Goal: Task Accomplishment & Management: Manage account settings

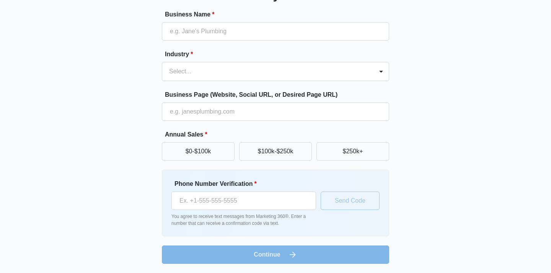
scroll to position [70, 0]
click at [194, 153] on button "$0-$100k" at bounding box center [198, 151] width 73 height 18
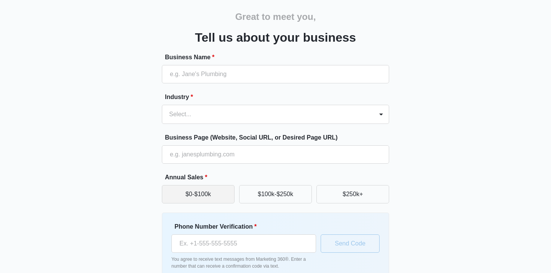
scroll to position [26, 0]
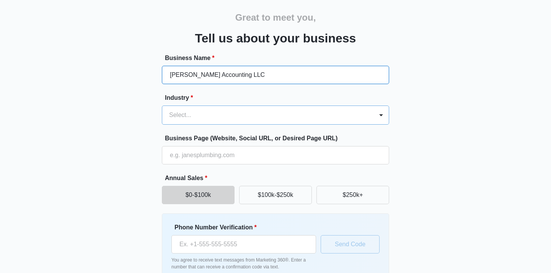
type input "[PERSON_NAME] Accounting LLC"
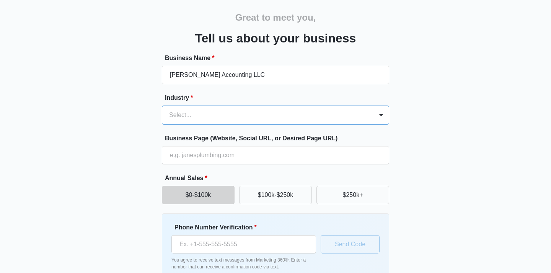
click at [237, 118] on div at bounding box center [266, 115] width 194 height 11
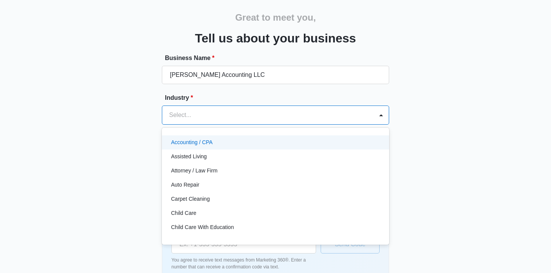
click at [223, 146] on div "Accounting / CPA" at bounding box center [274, 143] width 207 height 8
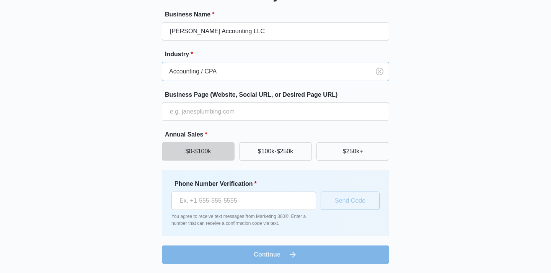
scroll to position [70, 0]
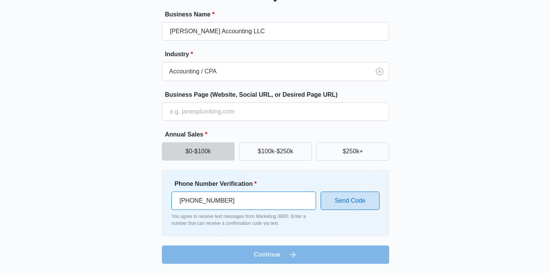
type input "(703) 434-0428"
click at [360, 196] on button "Send Code" at bounding box center [350, 201] width 59 height 18
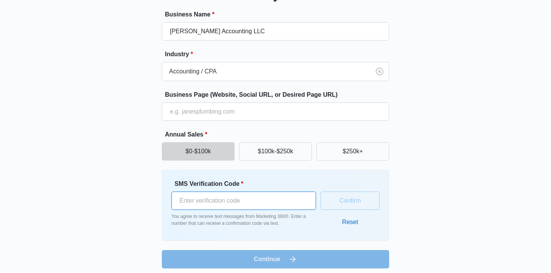
click at [270, 196] on input "SMS Verification Code *" at bounding box center [243, 201] width 145 height 18
type input "584762"
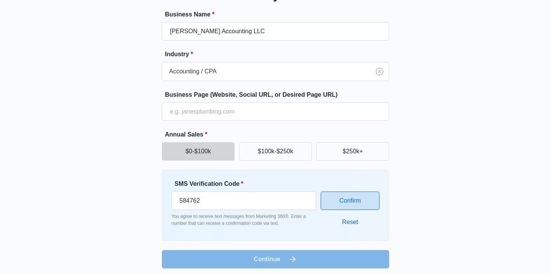
click at [354, 202] on button "Confirm" at bounding box center [350, 201] width 59 height 18
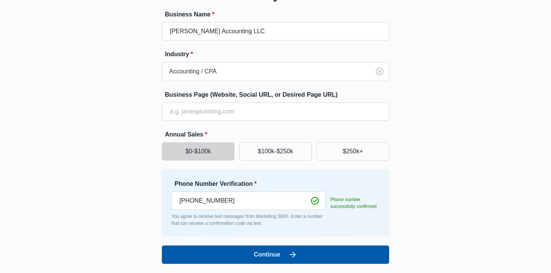
click at [301, 257] on button "Continue" at bounding box center [275, 255] width 227 height 18
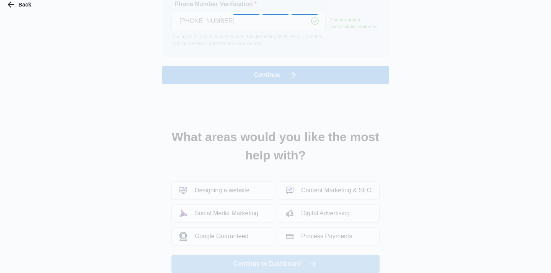
scroll to position [0, 0]
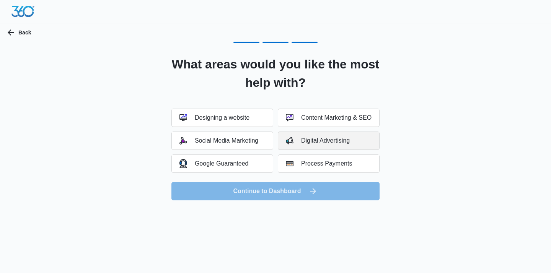
click at [333, 144] on div "Digital Advertising" at bounding box center [318, 141] width 64 height 8
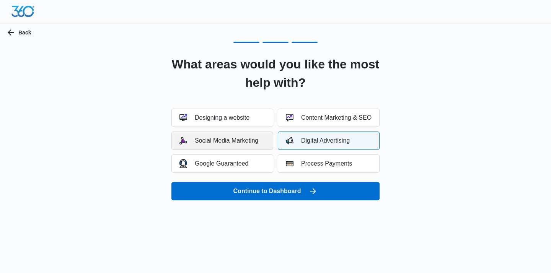
click at [238, 141] on div "Social Media Marketing" at bounding box center [218, 141] width 79 height 8
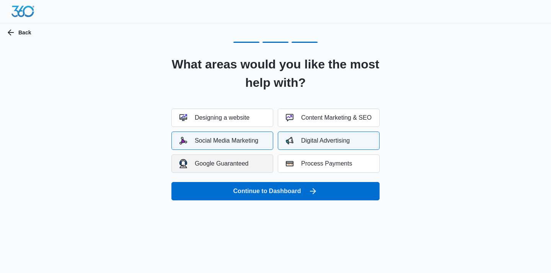
click at [236, 163] on div "Google Guaranteed" at bounding box center [213, 163] width 69 height 9
drag, startPoint x: 254, startPoint y: 191, endPoint x: 346, endPoint y: 89, distance: 136.5
click at [346, 89] on div "What areas would you like the most help with? Designing a website Content Marke…" at bounding box center [275, 127] width 227 height 145
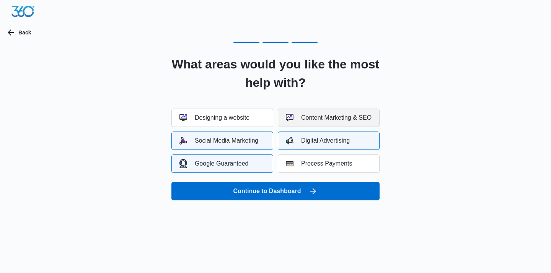
click at [333, 113] on button "Content Marketing & SEO" at bounding box center [329, 118] width 102 height 18
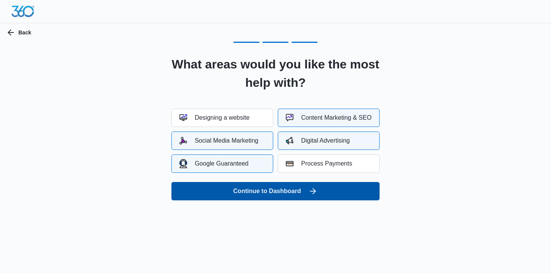
click at [280, 187] on button "Continue to Dashboard" at bounding box center [275, 191] width 208 height 18
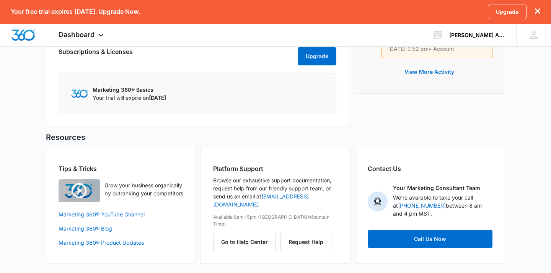
scroll to position [451, 0]
click at [488, 32] on div "[PERSON_NAME] Accounting LLC" at bounding box center [477, 35] width 56 height 6
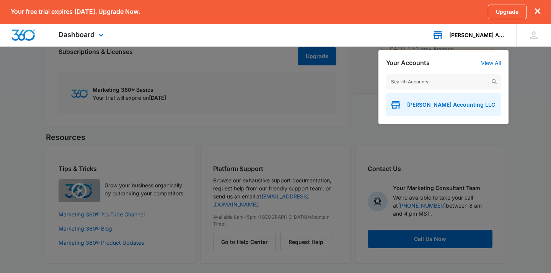
click at [448, 103] on span "[PERSON_NAME] Accounting LLC" at bounding box center [451, 105] width 88 height 6
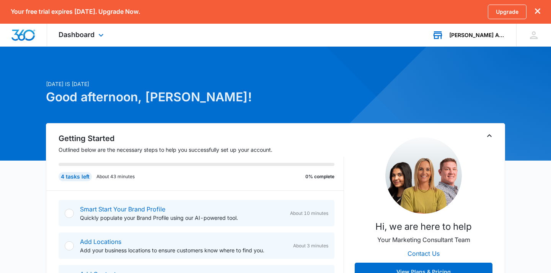
scroll to position [0, 0]
click at [534, 39] on icon at bounding box center [533, 34] width 11 height 11
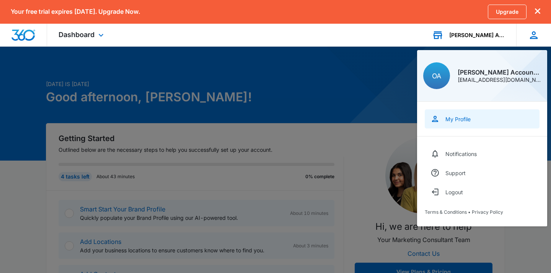
click at [451, 119] on div "My Profile" at bounding box center [457, 119] width 25 height 7
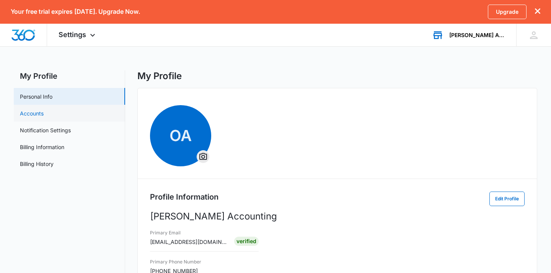
click at [44, 111] on link "Accounts" at bounding box center [32, 113] width 24 height 8
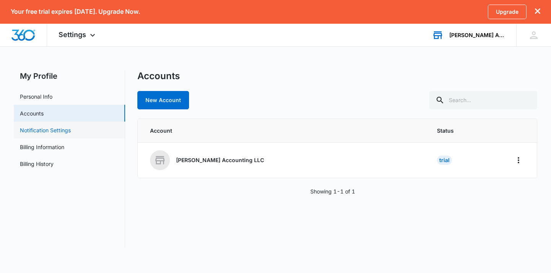
click at [47, 127] on link "Notification Settings" at bounding box center [45, 130] width 51 height 8
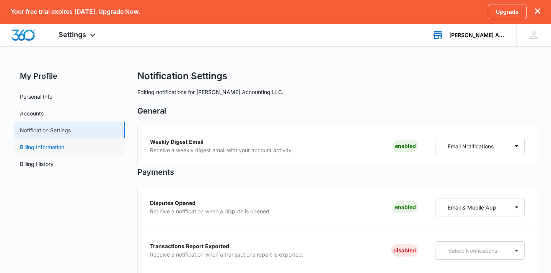
click at [51, 151] on link "Billing Information" at bounding box center [42, 147] width 44 height 8
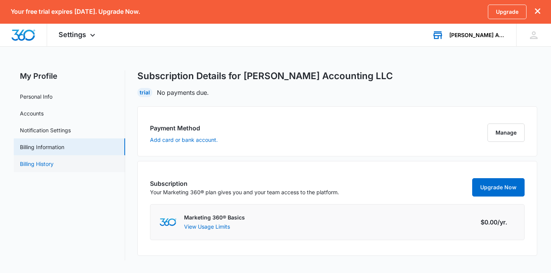
click at [42, 164] on link "Billing History" at bounding box center [37, 164] width 34 height 8
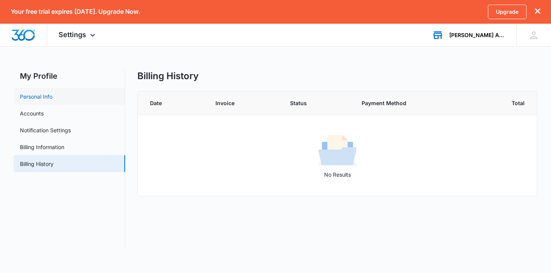
click at [41, 93] on link "Personal Info" at bounding box center [36, 97] width 33 height 8
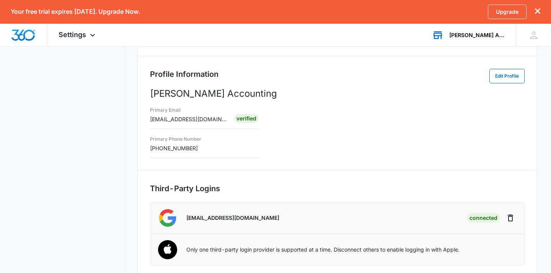
scroll to position [124, 0]
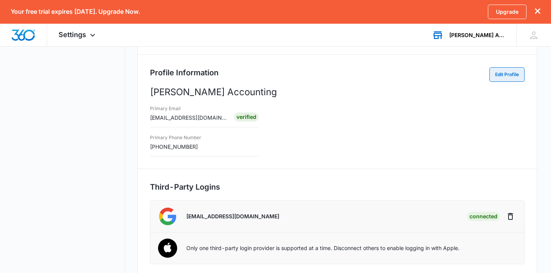
click at [506, 77] on button "Edit Profile" at bounding box center [506, 74] width 35 height 15
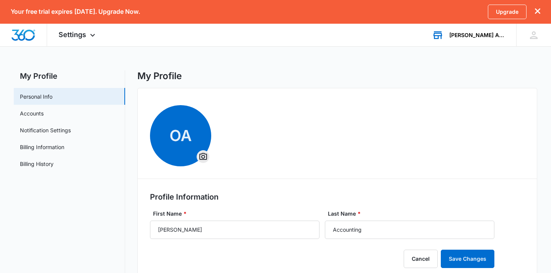
scroll to position [0, 0]
click at [44, 115] on link "Accounts" at bounding box center [32, 113] width 24 height 8
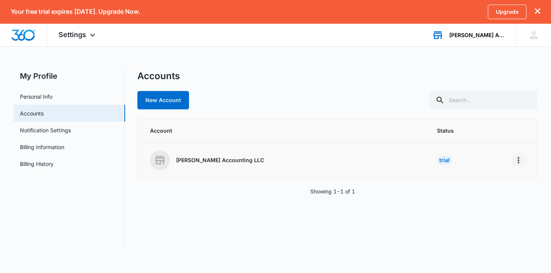
click at [521, 160] on icon "Home" at bounding box center [518, 160] width 9 height 9
click at [486, 184] on div "Go to Dashboard" at bounding box center [484, 181] width 42 height 5
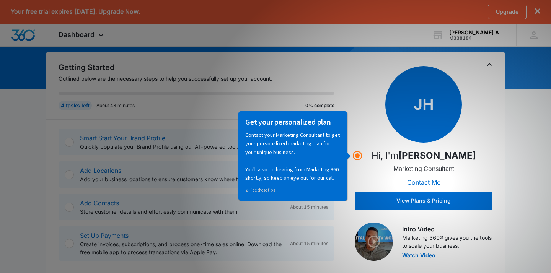
scroll to position [72, 0]
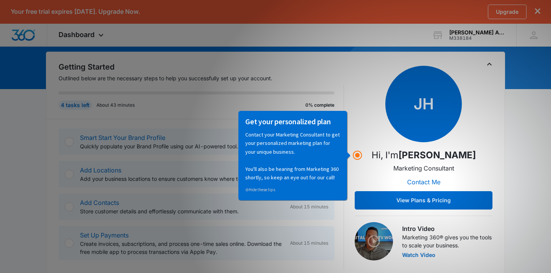
click at [496, 173] on div "Getting Started Outlined below are the necessary steps to help you successfully…" at bounding box center [275, 165] width 459 height 226
click at [355, 153] on circle "Hotspot (open by clicking or pressing space/enter)" at bounding box center [357, 155] width 7 height 7
click at [342, 155] on div "Get your personalized plan Contact your Marketing Consultant to get your person…" at bounding box center [292, 156] width 109 height 90
click at [504, 76] on div "Getting Started Outlined below are the necessary steps to help you successfully…" at bounding box center [275, 165] width 459 height 226
click at [266, 189] on link "⊘ Hide these tips" at bounding box center [260, 189] width 30 height 5
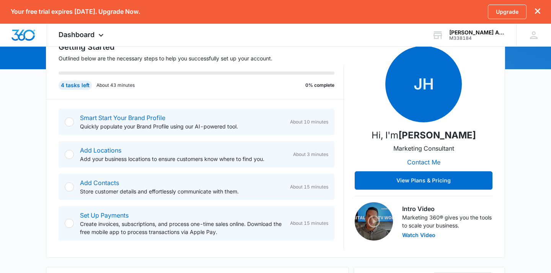
scroll to position [93, 0]
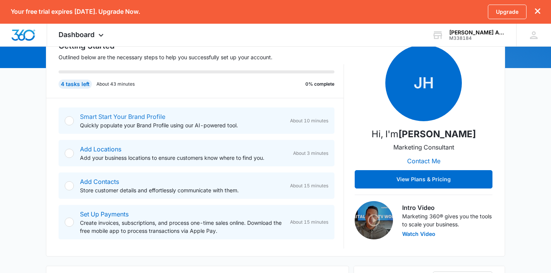
click at [144, 116] on link "Smart Start Your Brand Profile" at bounding box center [122, 117] width 85 height 8
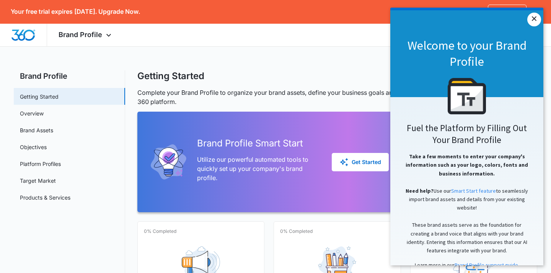
click at [536, 20] on link "×" at bounding box center [534, 20] width 14 height 14
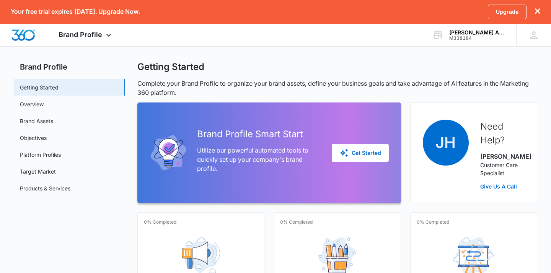
scroll to position [6, 0]
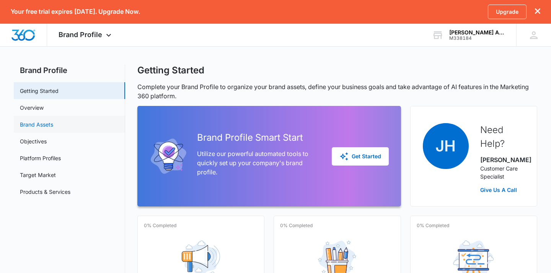
click at [51, 124] on link "Brand Assets" at bounding box center [36, 125] width 33 height 8
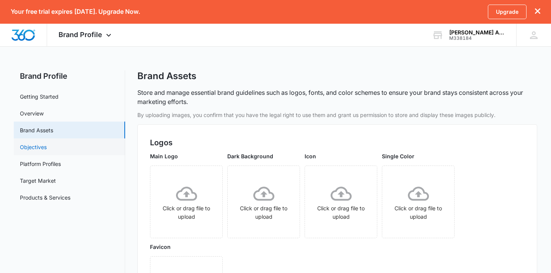
click at [43, 147] on link "Objectives" at bounding box center [33, 147] width 27 height 8
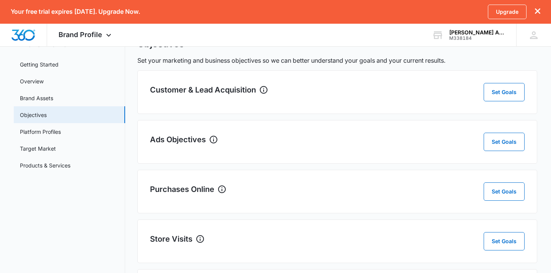
scroll to position [30, 0]
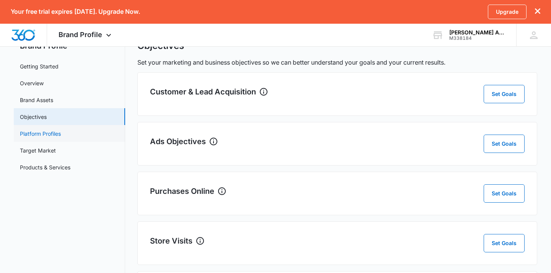
click at [41, 136] on link "Platform Profiles" at bounding box center [40, 134] width 41 height 8
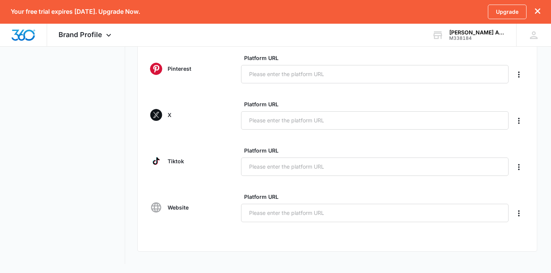
scroll to position [339, 0]
click at [271, 214] on input "Platform URL" at bounding box center [374, 213] width 267 height 18
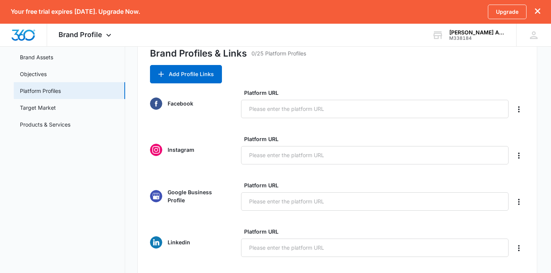
scroll to position [77, 0]
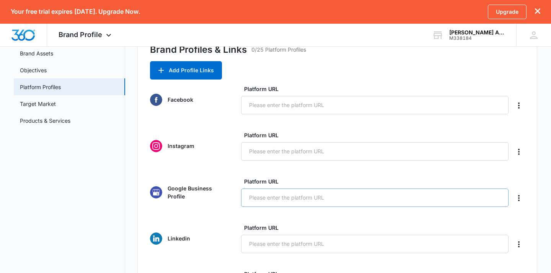
type input "oliverasaccounting.com"
click at [271, 193] on input "Platform URL" at bounding box center [374, 198] width 267 height 18
click at [520, 200] on icon "Delete" at bounding box center [518, 198] width 9 height 9
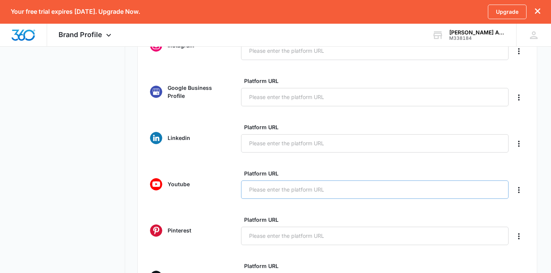
scroll to position [179, 0]
click at [521, 190] on icon "Delete" at bounding box center [518, 188] width 9 height 9
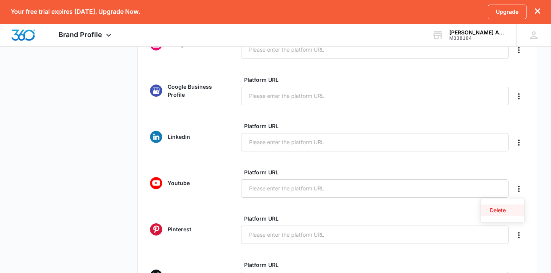
click at [506, 208] on div "Delete" at bounding box center [498, 210] width 16 height 5
click at [520, 189] on icon "Delete" at bounding box center [518, 188] width 9 height 9
click at [500, 210] on div "Delete" at bounding box center [498, 210] width 16 height 5
click at [521, 188] on icon "Delete" at bounding box center [518, 188] width 9 height 9
click at [504, 210] on div "Delete" at bounding box center [498, 210] width 16 height 5
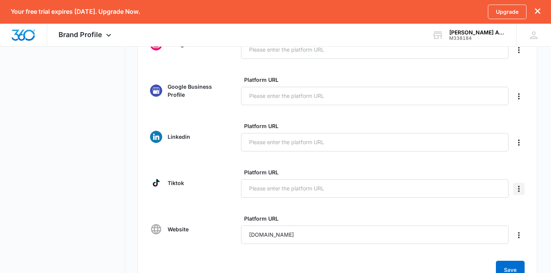
click at [520, 191] on icon "Delete" at bounding box center [518, 188] width 9 height 9
click at [503, 212] on div "Delete" at bounding box center [498, 210] width 16 height 5
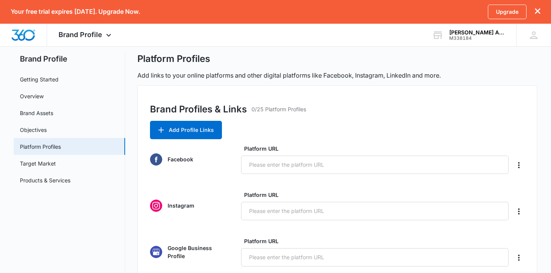
scroll to position [0, 0]
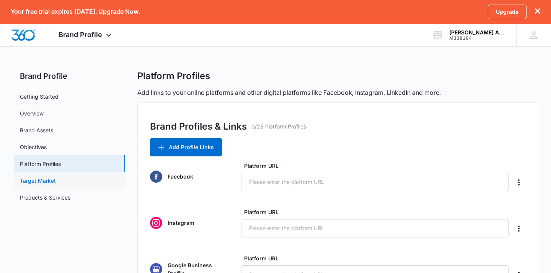
click at [40, 180] on link "Target Market" at bounding box center [38, 181] width 36 height 8
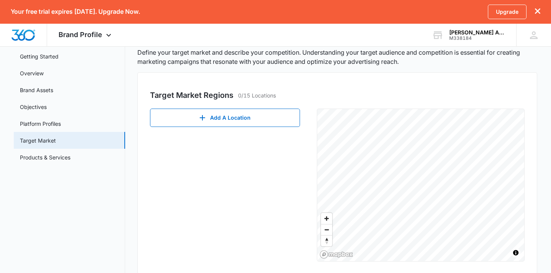
scroll to position [39, 0]
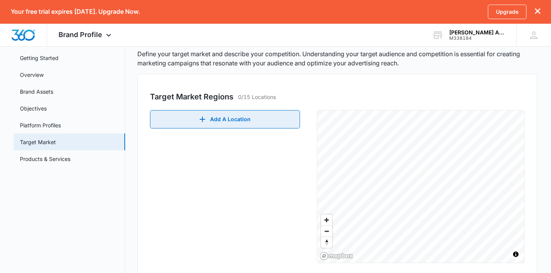
click at [223, 125] on button "Add A Location" at bounding box center [225, 119] width 150 height 18
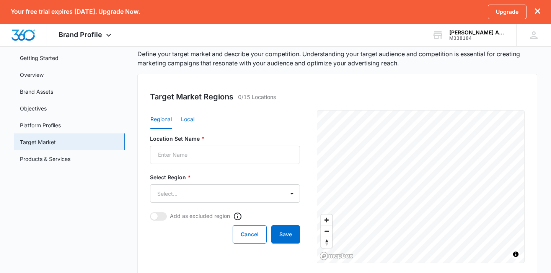
click at [189, 121] on button "Local" at bounding box center [187, 120] width 13 height 18
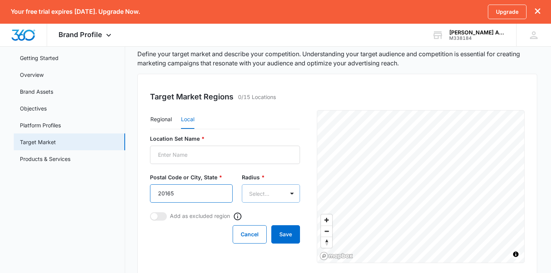
type input "20165"
click at [276, 199] on body "Your free trial expires in 14 days. Upgrade Now. Upgrade Brand Profile Apps Rep…" at bounding box center [275, 207] width 551 height 493
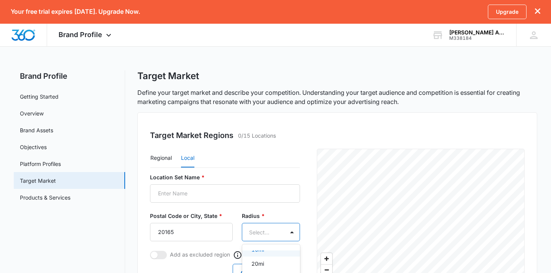
scroll to position [10, 0]
click at [267, 262] on div "20mi" at bounding box center [270, 264] width 38 height 8
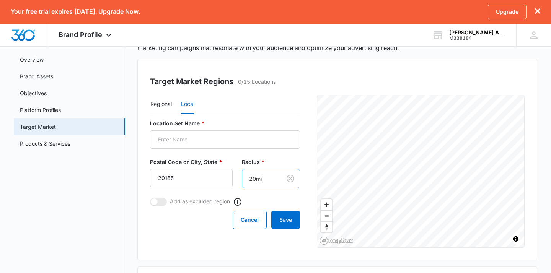
scroll to position [54, 0]
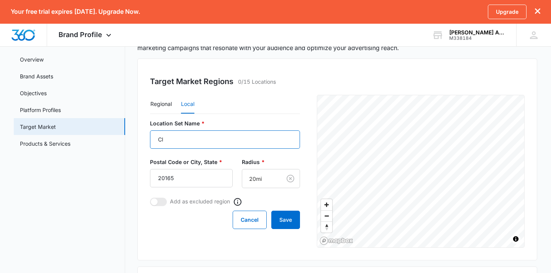
type input "C"
type input "R"
type input "Driving area"
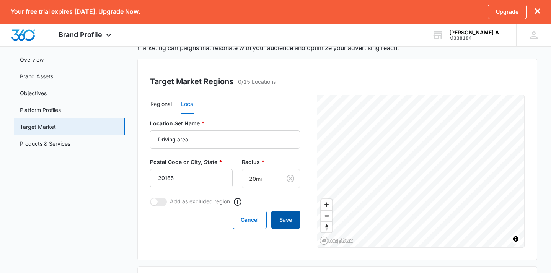
click at [290, 220] on button "Save" at bounding box center [285, 220] width 29 height 18
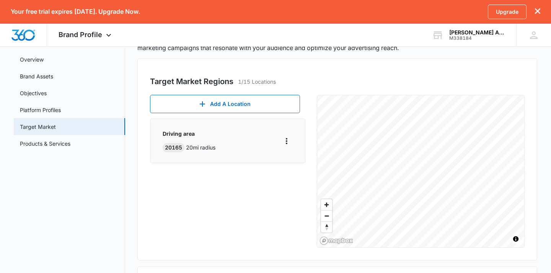
drag, startPoint x: 239, startPoint y: 109, endPoint x: 235, endPoint y: 148, distance: 39.2
click at [235, 148] on div "Add A Location Driving area 20165 20 mi radius" at bounding box center [230, 171] width 161 height 153
click at [286, 139] on icon "More" at bounding box center [287, 141] width 2 height 6
click at [293, 160] on div "Edit" at bounding box center [306, 162] width 33 height 5
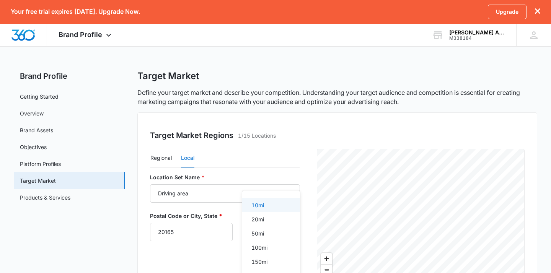
click at [291, 179] on body "Your free trial expires in 14 days. Upgrade Now. Upgrade Brand Profile Apps Rep…" at bounding box center [275, 136] width 551 height 273
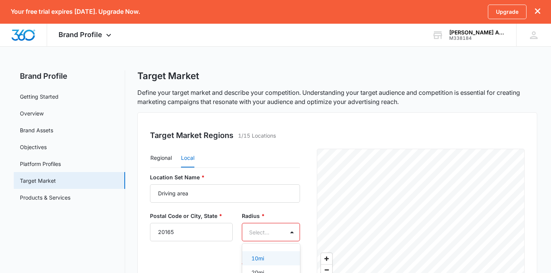
scroll to position [0, 0]
click at [481, 115] on div at bounding box center [275, 136] width 551 height 273
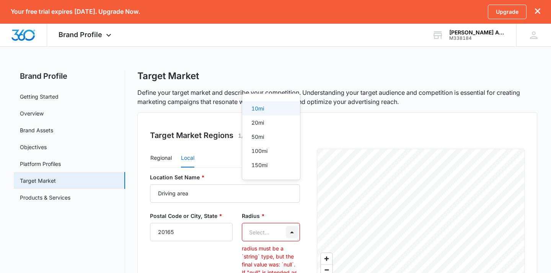
click at [298, 83] on body "Your free trial expires in 14 days. Upgrade Now. Upgrade Brand Profile Apps Rep…" at bounding box center [275, 136] width 551 height 273
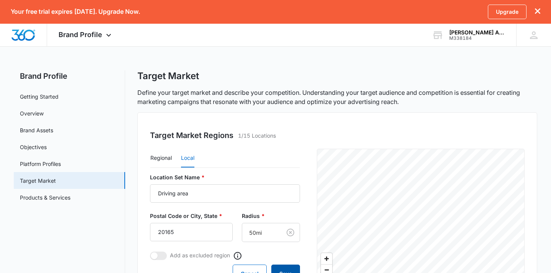
click at [284, 269] on button "Save" at bounding box center [285, 274] width 29 height 18
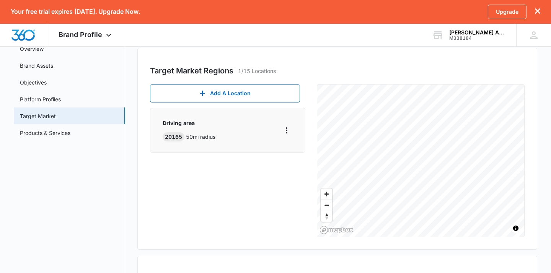
scroll to position [64, 0]
click at [65, 134] on link "Products & Services" at bounding box center [45, 134] width 51 height 8
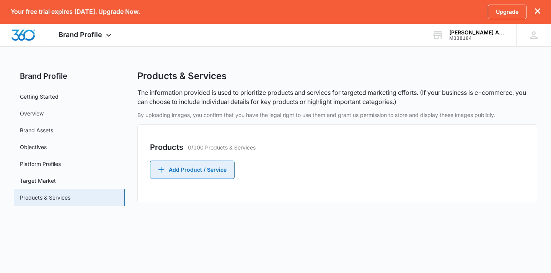
click at [196, 166] on button "Add Product / Service" at bounding box center [192, 170] width 85 height 18
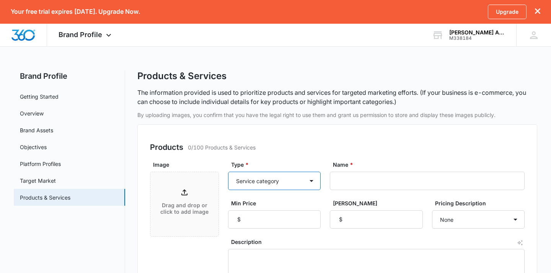
select select "service"
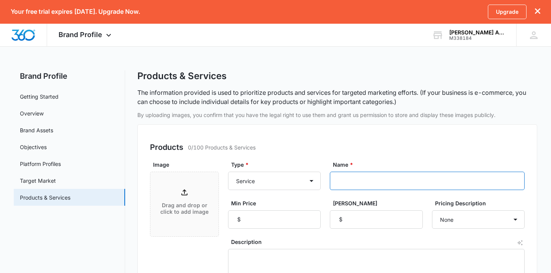
click at [351, 184] on input "Name *" at bounding box center [427, 181] width 195 height 18
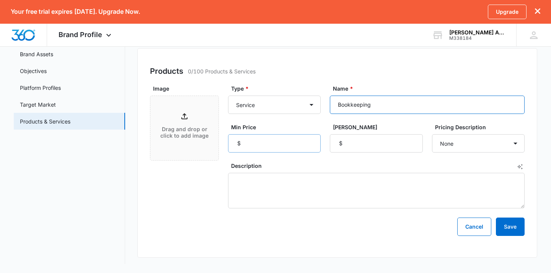
scroll to position [76, 0]
type input "Bookkeeping"
click at [275, 140] on input "Min Price" at bounding box center [274, 143] width 93 height 18
type input "200"
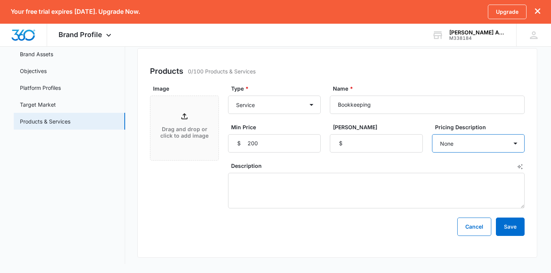
select select "per month"
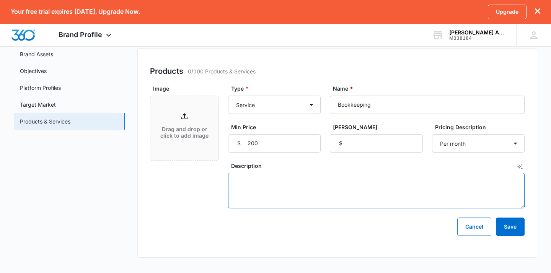
click at [379, 201] on textarea "Description" at bounding box center [376, 191] width 297 height 36
click at [255, 183] on textarea "Description" at bounding box center [376, 191] width 297 height 36
paste textarea "Running a business is hard enough without getting buried in receipts, spreadshe…"
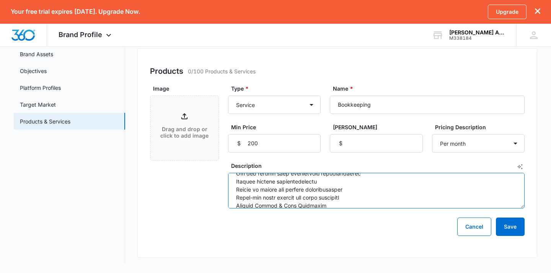
scroll to position [111, 0]
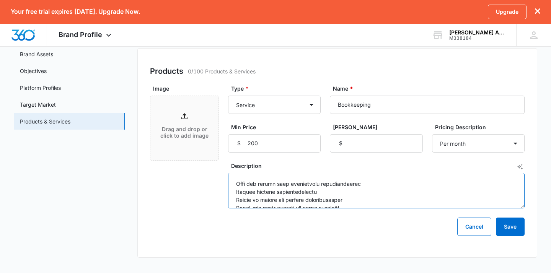
click at [258, 191] on textarea "Description" at bounding box center [376, 191] width 297 height 36
click at [236, 183] on textarea "Description" at bounding box center [376, 191] width 297 height 36
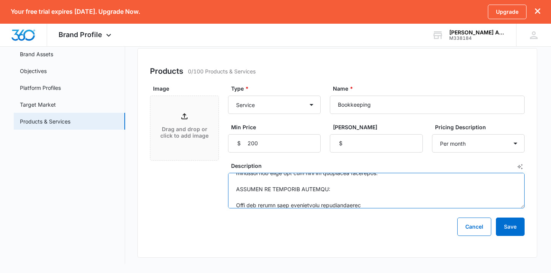
scroll to position [177, 0]
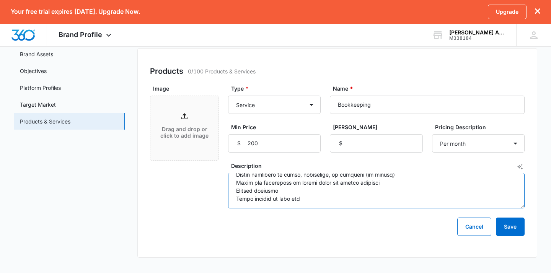
drag, startPoint x: 237, startPoint y: 190, endPoint x: 282, endPoint y: 246, distance: 71.1
click at [282, 246] on div "Products 0/100 Products & Services Image Drag and drop or click to add image Ty…" at bounding box center [337, 153] width 400 height 210
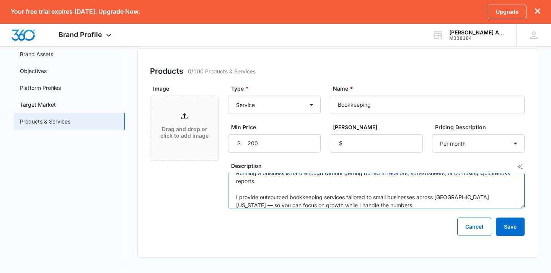
scroll to position [11, 0]
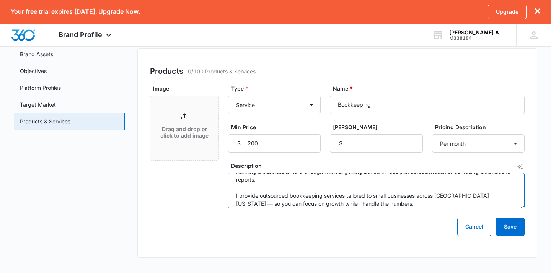
click at [235, 196] on textarea "Running a business is hard enough without getting buried in receipts, spreadshe…" at bounding box center [376, 191] width 297 height 36
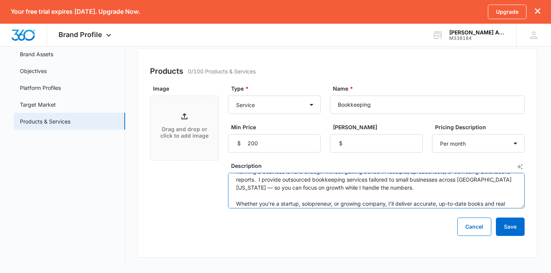
click at [236, 203] on textarea "Running a business is hard enough without getting buried in receipts, spreadshe…" at bounding box center [376, 191] width 297 height 36
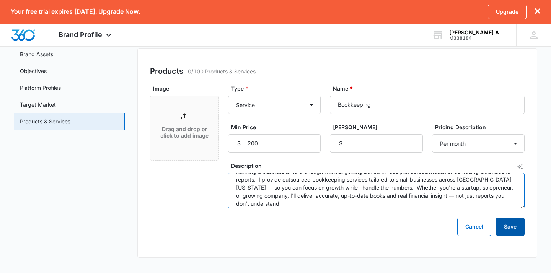
type textarea "Running a business is hard enough without getting buried in receipts, spreadshe…"
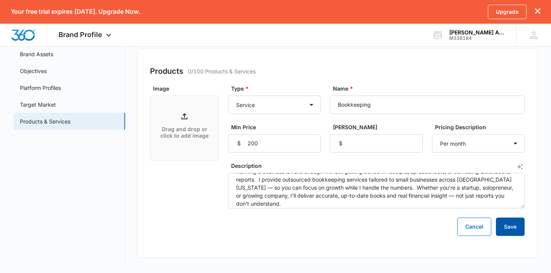
click at [512, 228] on button "Save" at bounding box center [510, 227] width 29 height 18
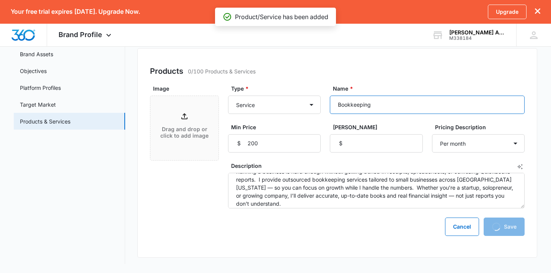
drag, startPoint x: 373, startPoint y: 108, endPoint x: 334, endPoint y: 107, distance: 38.7
click at [334, 107] on input "Bookkeeping" at bounding box center [427, 105] width 195 height 18
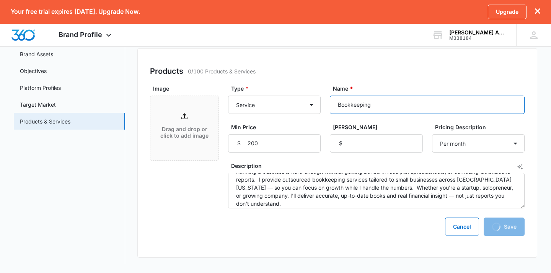
type input "A"
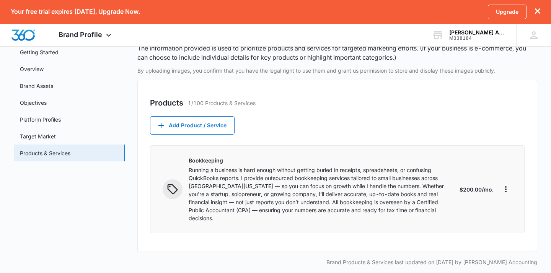
scroll to position [44, 0]
click at [216, 121] on button "Add Product / Service" at bounding box center [192, 126] width 85 height 18
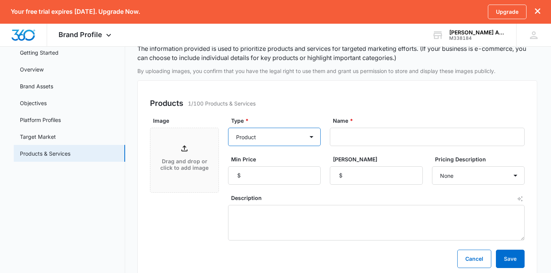
select select "service"
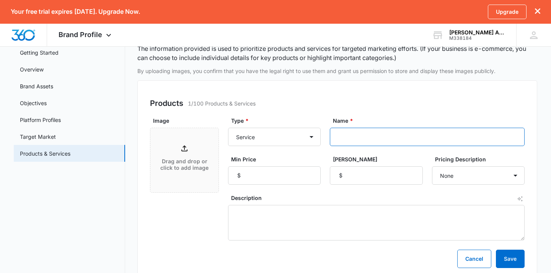
click at [354, 135] on input "Name *" at bounding box center [427, 137] width 195 height 18
type input "Quickbooks training"
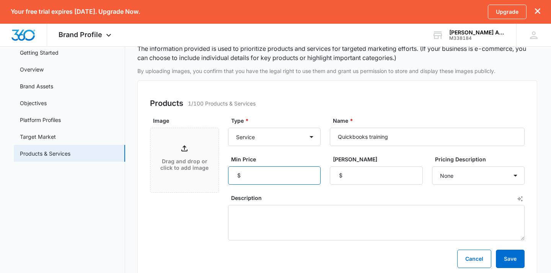
click at [271, 174] on input "Min Price" at bounding box center [274, 175] width 93 height 18
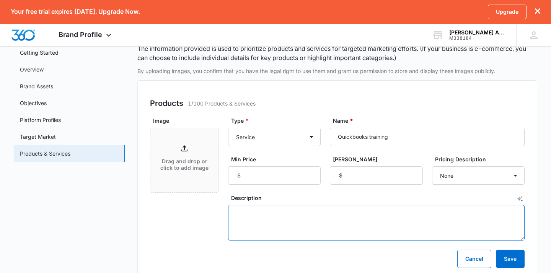
click at [339, 221] on textarea "Description" at bounding box center [376, 223] width 297 height 36
paste textarea "Frustrated with QuickBooks? Not sure if you're using it right? You’re not alone…"
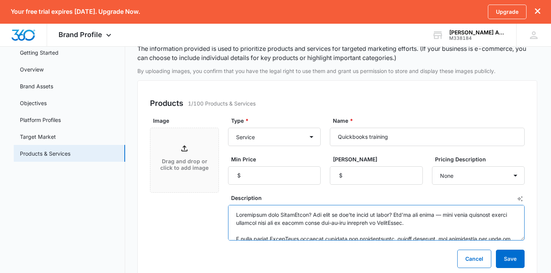
scroll to position [0, 0]
type textarea "Frustrated with QuickBooks? Not sure if you're using it right? You’re not alone…"
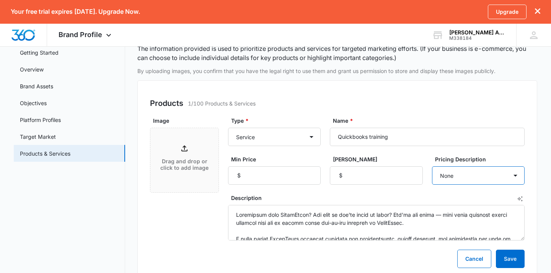
select select "per day"
click at [507, 256] on button "Save" at bounding box center [510, 259] width 29 height 18
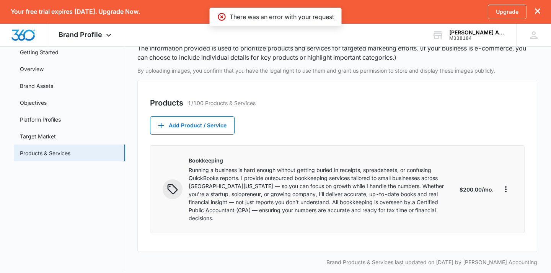
scroll to position [44, 0]
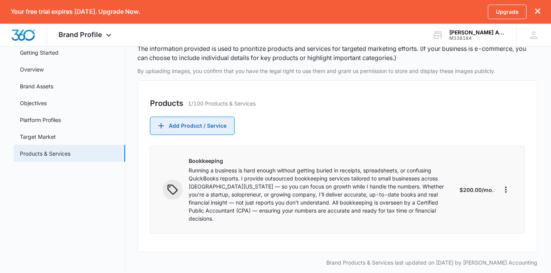
click at [212, 129] on button "Add Product / Service" at bounding box center [192, 126] width 85 height 18
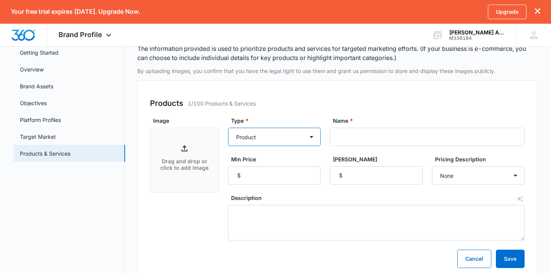
select select "service"
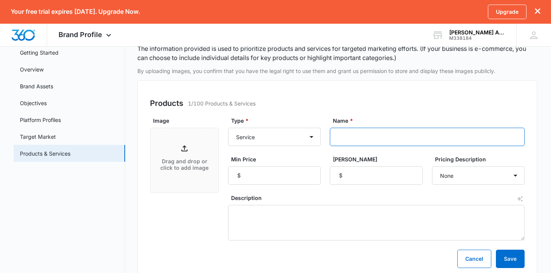
click at [352, 139] on input "Name *" at bounding box center [427, 137] width 195 height 18
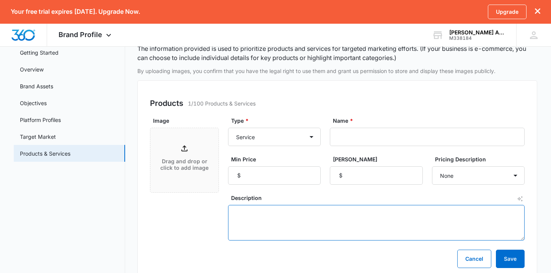
click at [297, 225] on textarea "Description" at bounding box center [376, 223] width 297 height 36
paste textarea "Frustrated with QuickBooks? Not sure if you're using it right? You’re not alone…"
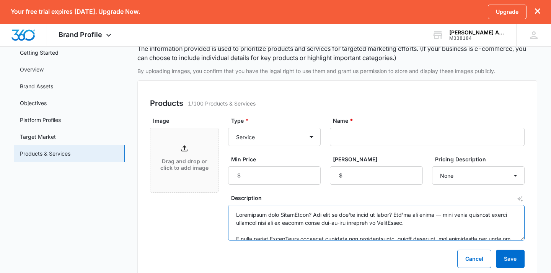
scroll to position [0, 0]
click at [247, 232] on textarea "Description" at bounding box center [376, 223] width 297 height 36
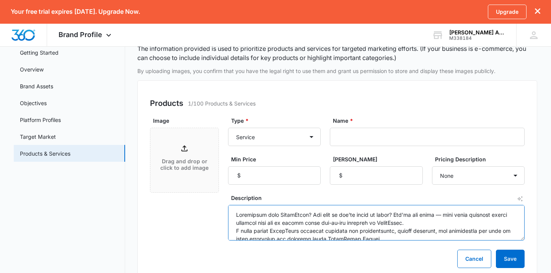
click at [235, 231] on textarea "Description" at bounding box center [376, 223] width 297 height 36
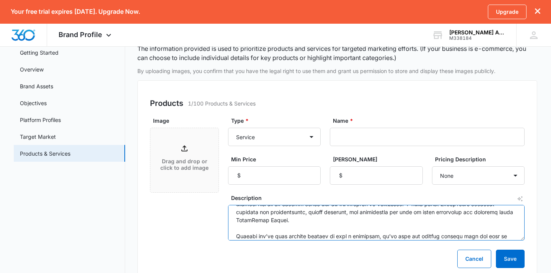
scroll to position [26, 0]
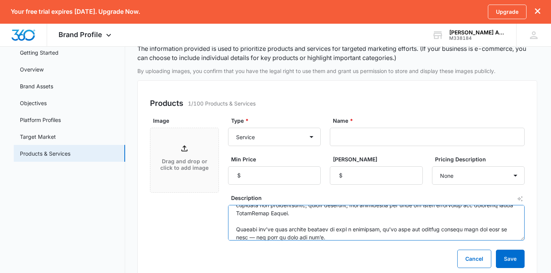
click at [238, 231] on textarea "Description" at bounding box center [376, 223] width 297 height 36
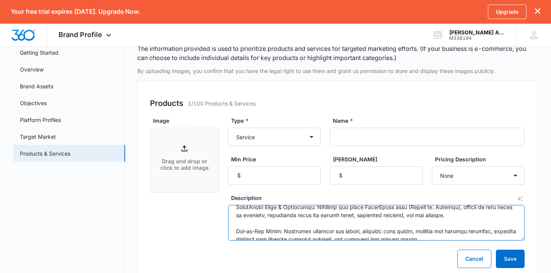
scroll to position [104, 0]
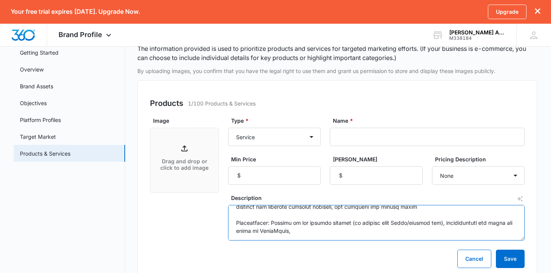
drag, startPoint x: 233, startPoint y: 235, endPoint x: 267, endPoint y: 269, distance: 47.9
click at [266, 269] on div "Products 1/100 Products & Services Image Drag and drop or click to add image Ty…" at bounding box center [337, 232] width 400 height 304
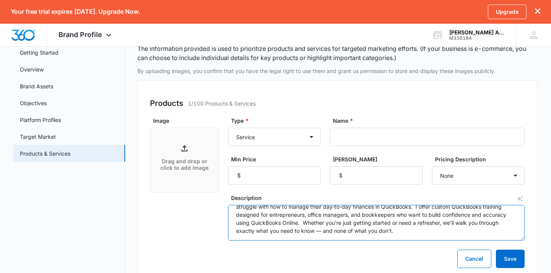
scroll to position [16, 0]
type textarea "Frustrated with QuickBooks? Not sure if you're using it right? You’re not alone…"
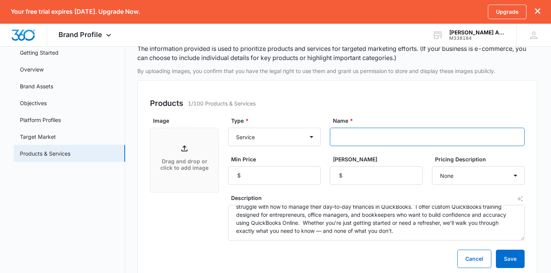
click at [353, 134] on input "Name *" at bounding box center [427, 137] width 195 height 18
type input "Quickbooks training"
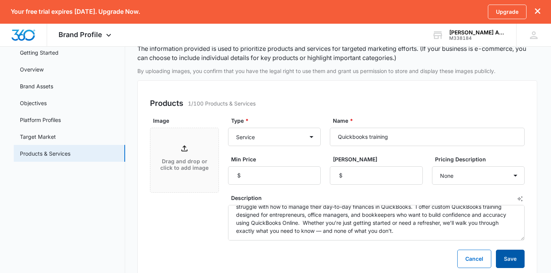
click at [513, 264] on button "Save" at bounding box center [510, 259] width 29 height 18
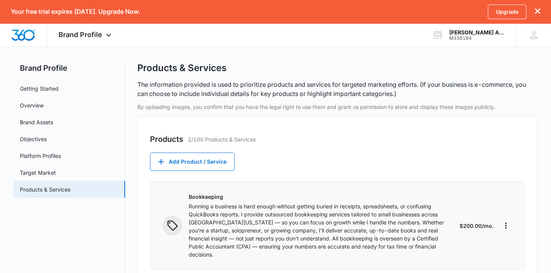
scroll to position [10, 0]
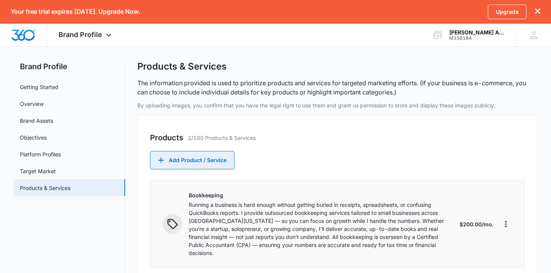
click at [193, 159] on button "Add Product / Service" at bounding box center [192, 160] width 85 height 18
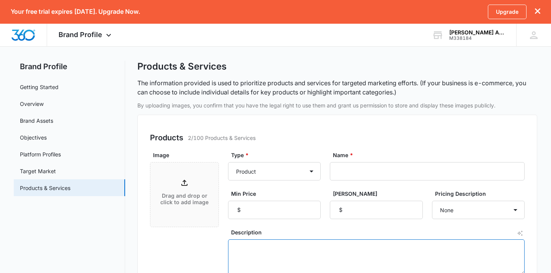
click at [252, 244] on textarea "Description" at bounding box center [376, 258] width 297 height 36
paste textarea "Are your QuickBooks files messy, inaccurate, or out of sync? I don’t just clean…"
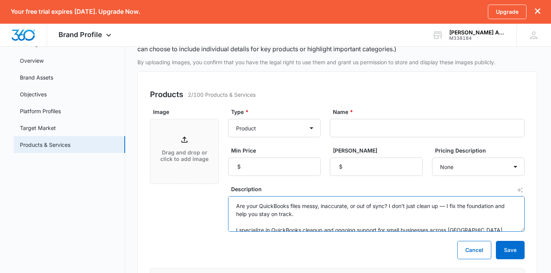
scroll to position [0, 0]
click at [236, 225] on textarea "Are your QuickBooks files messy, inaccurate, or out of sync? I don’t just clean…" at bounding box center [376, 214] width 297 height 36
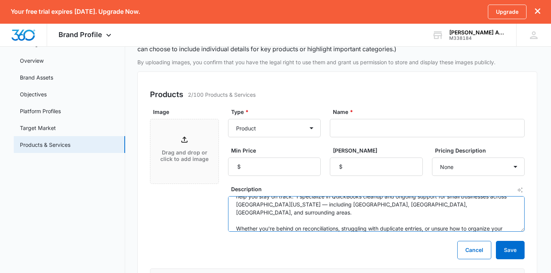
scroll to position [20, 0]
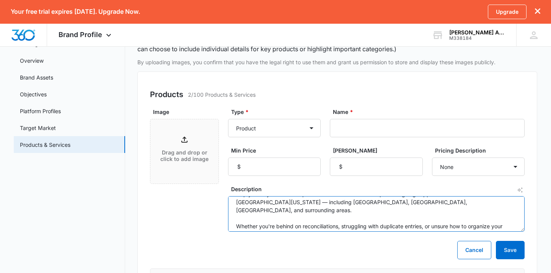
click at [234, 220] on textarea "Are your QuickBooks files messy, inaccurate, or out of sync? I don’t just clean…" at bounding box center [376, 214] width 297 height 36
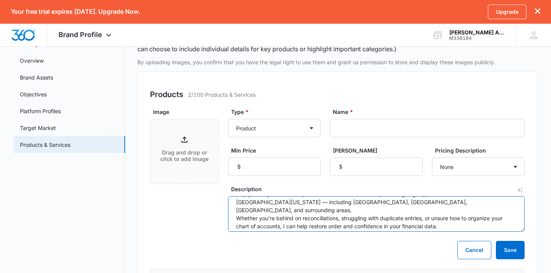
scroll to position [16, 0]
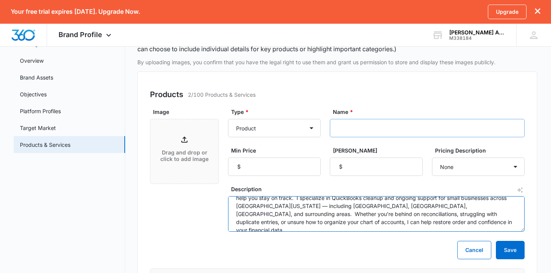
type textarea "Are your QuickBooks files messy, inaccurate, or out of sync? I don’t just clean…"
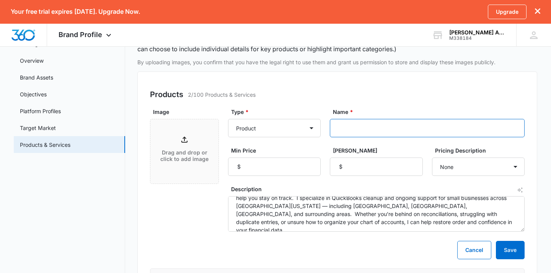
click at [356, 130] on input "Name *" at bounding box center [427, 128] width 195 height 18
type input "Bookkeeping Catchup"
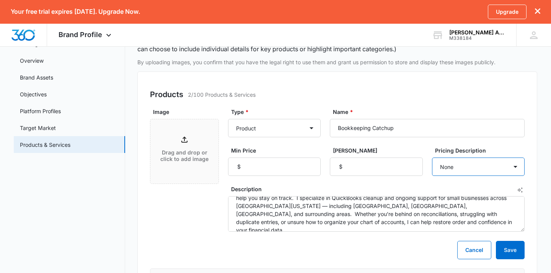
select select "each"
click at [515, 252] on button "Save" at bounding box center [510, 250] width 29 height 18
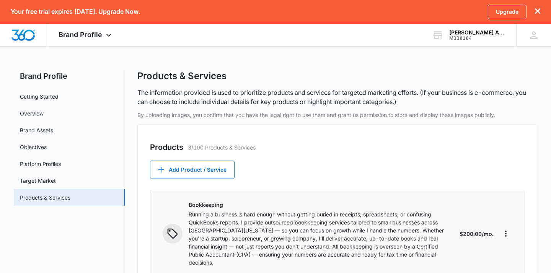
scroll to position [0, 0]
click at [208, 166] on button "Add Product / Service" at bounding box center [192, 170] width 85 height 18
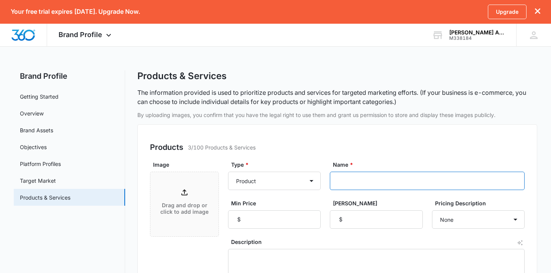
click at [352, 180] on input "Name *" at bounding box center [427, 181] width 195 height 18
type input "Individual Tax Returns"
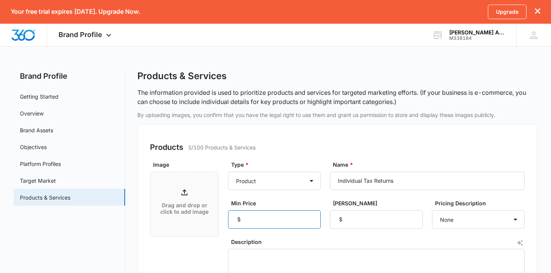
click at [304, 224] on input "Min Price" at bounding box center [274, 219] width 93 height 18
type input "150"
select select "each"
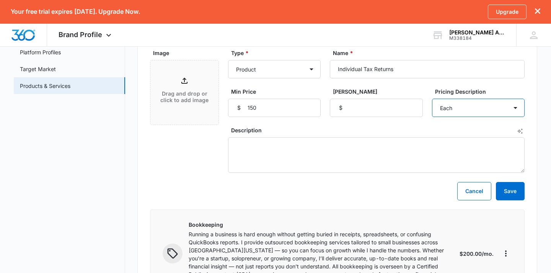
scroll to position [112, 0]
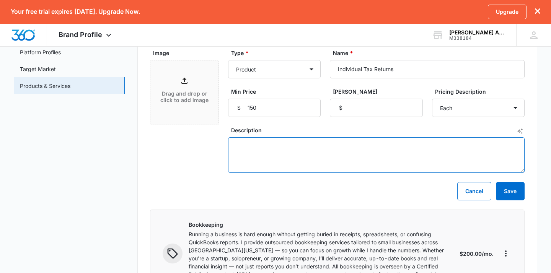
click at [264, 150] on textarea "Description" at bounding box center [376, 155] width 297 height 36
paste textarea "Filing your taxes doesn’t have to be stressful. Whether you’re a first-time fil…"
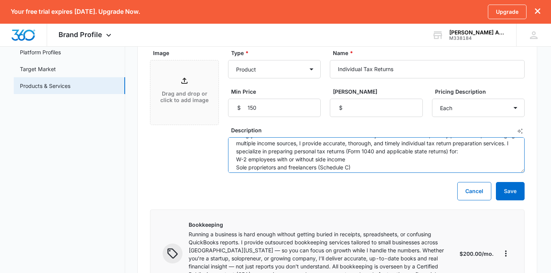
scroll to position [13, 0]
click at [236, 159] on textarea "Filing your taxes doesn’t have to be stressful. Whether you’re a first-time fil…" at bounding box center [376, 155] width 297 height 36
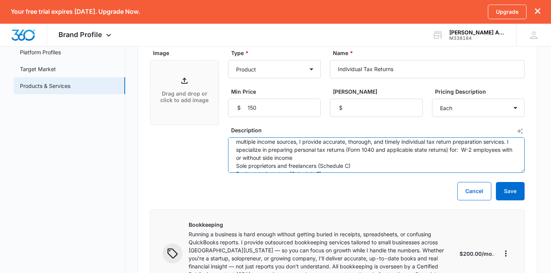
click at [340, 159] on textarea "Filing your taxes doesn’t have to be stressful. Whether you’re a first-time fil…" at bounding box center [376, 155] width 297 height 36
click at [233, 167] on textarea "Filing your taxes doesn’t have to be stressful. Whether you’re a first-time fil…" at bounding box center [376, 155] width 297 height 36
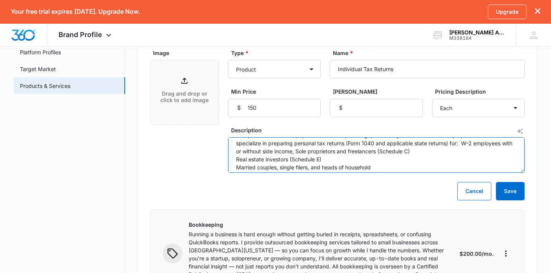
scroll to position [22, 0]
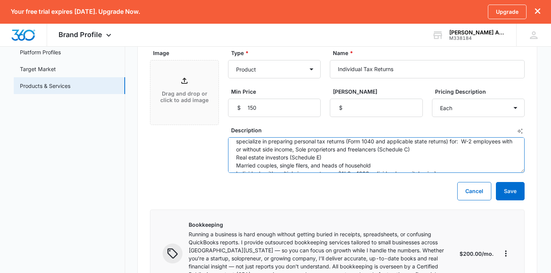
click at [237, 157] on textarea "Filing your taxes doesn’t have to be stressful. Whether you’re a first-time fil…" at bounding box center [376, 155] width 297 height 36
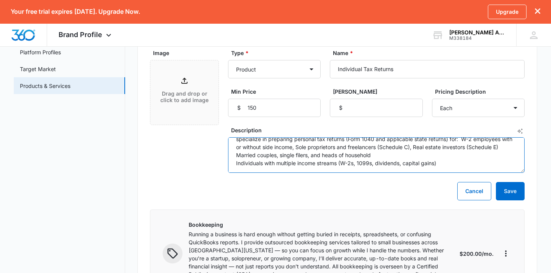
scroll to position [30, 0]
drag, startPoint x: 458, startPoint y: 142, endPoint x: 393, endPoint y: 152, distance: 65.7
click at [393, 152] on textarea "Filing your taxes doesn’t have to be stressful. Whether you’re a first-time fil…" at bounding box center [376, 155] width 297 height 36
click at [236, 155] on textarea "Filing your taxes doesn’t have to be stressful. Whether you’re a first-time fil…" at bounding box center [376, 155] width 297 height 36
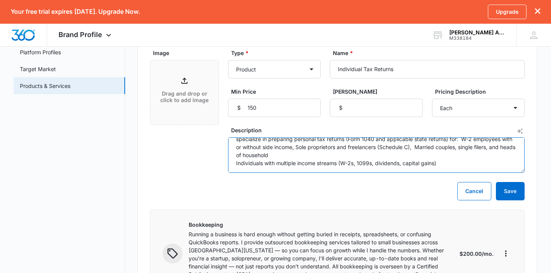
click at [233, 164] on textarea "Filing your taxes doesn’t have to be stressful. Whether you’re a first-time fil…" at bounding box center [376, 155] width 297 height 36
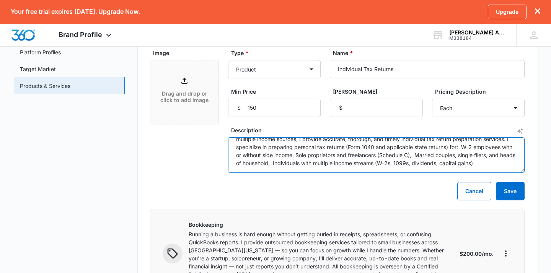
click at [302, 166] on textarea "Filing your taxes doesn’t have to be stressful. Whether you’re a first-time fil…" at bounding box center [376, 155] width 297 height 36
type textarea "Filing your taxes doesn’t have to be stressful. Whether you’re a first-time fil…"
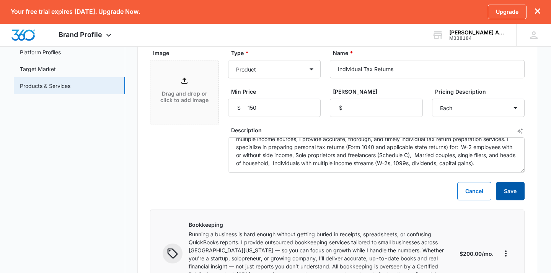
click at [509, 189] on button "Save" at bounding box center [510, 191] width 29 height 18
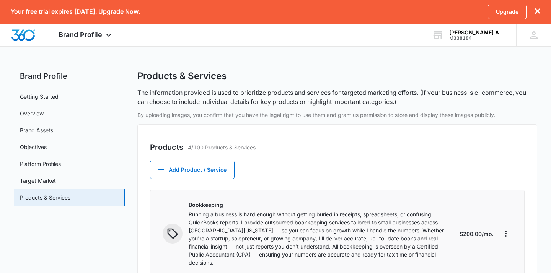
scroll to position [0, 0]
click at [54, 93] on link "Getting Started" at bounding box center [39, 97] width 39 height 8
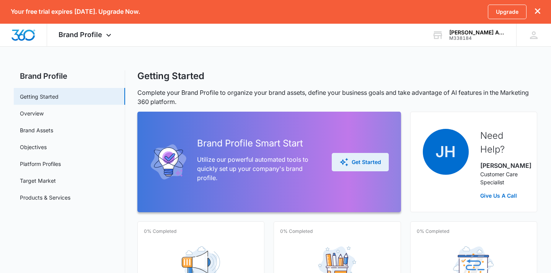
click at [369, 166] on div "Get Started" at bounding box center [360, 162] width 42 height 9
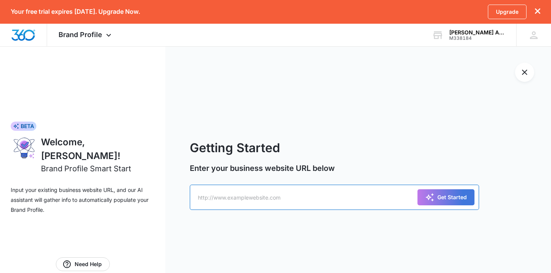
click at [314, 204] on input "text" at bounding box center [334, 197] width 289 height 25
type input "oliverasaccounting.com"
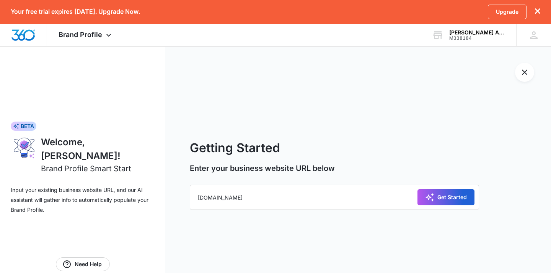
click at [456, 195] on div "Get Started" at bounding box center [446, 197] width 42 height 9
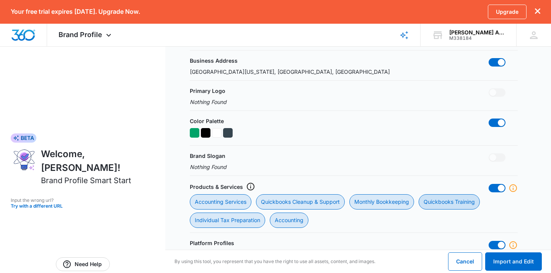
scroll to position [193, 0]
click at [500, 96] on span at bounding box center [497, 93] width 17 height 8
click at [217, 103] on p "Nothing Found" at bounding box center [208, 103] width 37 height 8
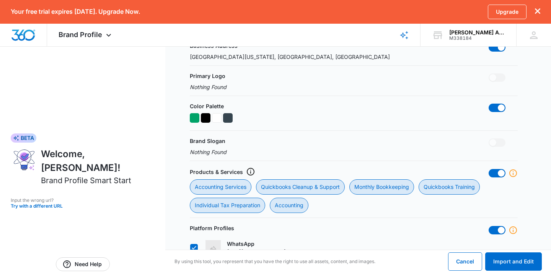
scroll to position [208, 0]
click at [507, 260] on button "Import and Edit" at bounding box center [513, 262] width 57 height 18
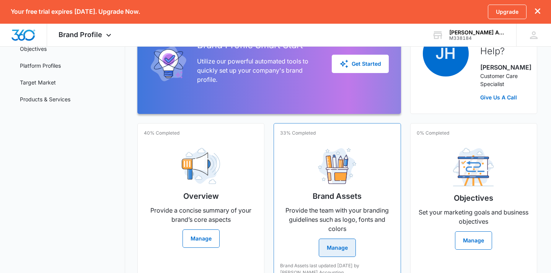
scroll to position [99, 0]
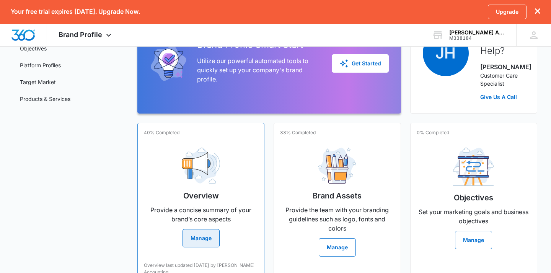
click at [209, 243] on button "Manage" at bounding box center [201, 238] width 37 height 18
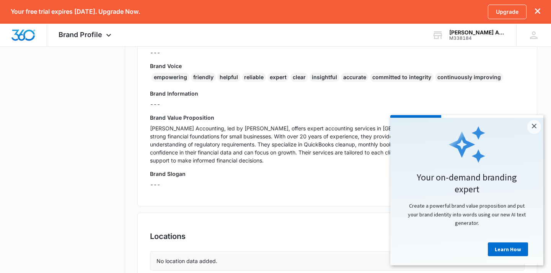
scroll to position [194, 0]
click at [509, 255] on link "Learn How" at bounding box center [508, 250] width 40 height 14
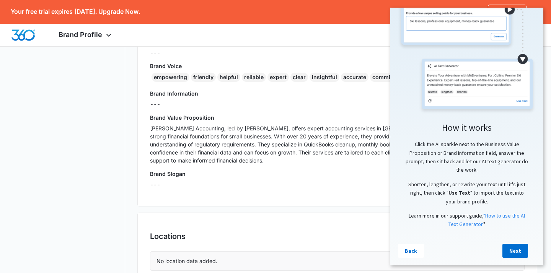
scroll to position [23, 0]
click at [516, 249] on link "Next" at bounding box center [515, 251] width 26 height 14
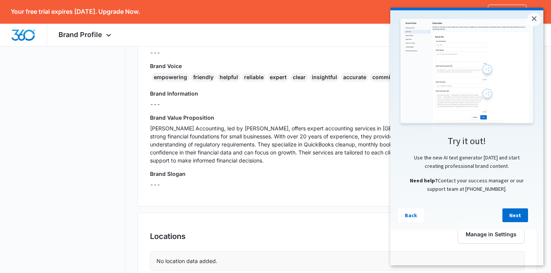
scroll to position [0, 0]
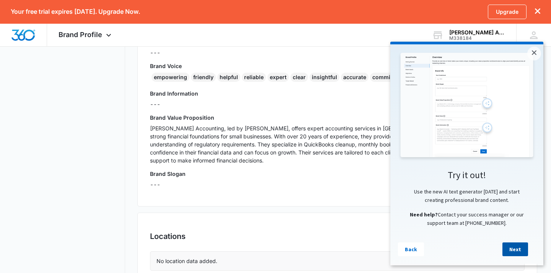
click at [516, 249] on link "Next" at bounding box center [515, 250] width 26 height 14
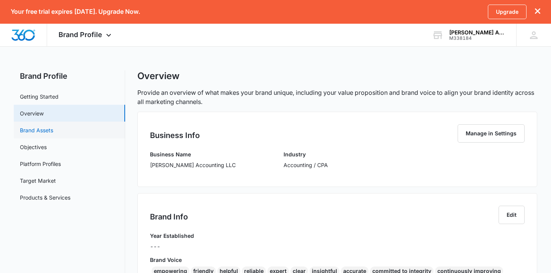
click at [53, 129] on link "Brand Assets" at bounding box center [36, 130] width 33 height 8
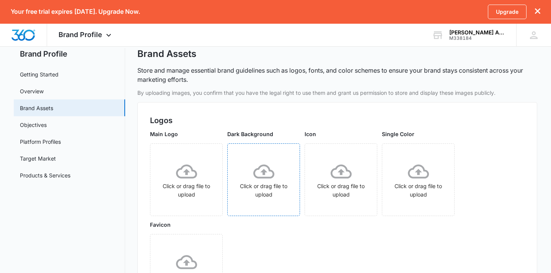
scroll to position [23, 0]
click at [179, 179] on icon at bounding box center [186, 171] width 21 height 21
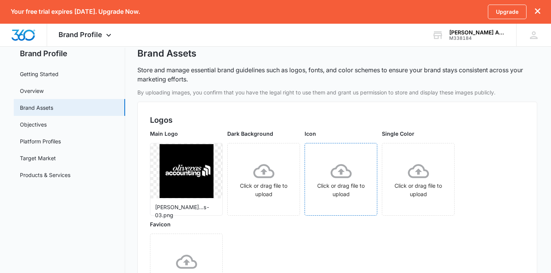
click at [330, 179] on div "Click or drag file to upload" at bounding box center [341, 180] width 72 height 38
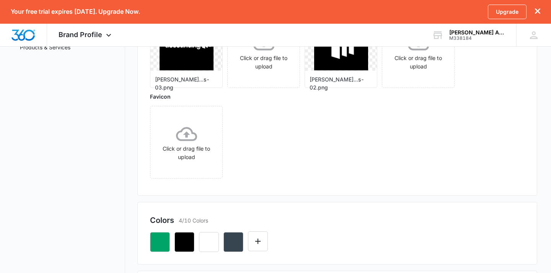
scroll to position [150, 0]
click at [180, 138] on icon at bounding box center [186, 134] width 21 height 21
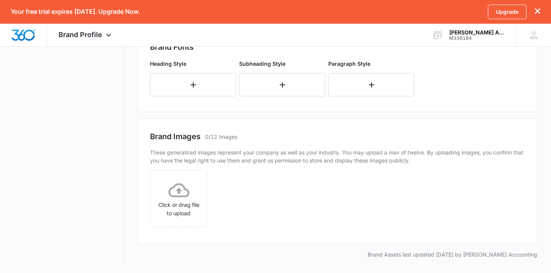
scroll to position [393, 0]
click at [193, 91] on button "button" at bounding box center [193, 84] width 86 height 23
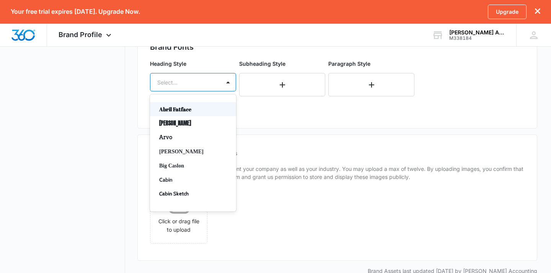
click at [199, 79] on div at bounding box center [183, 83] width 53 height 10
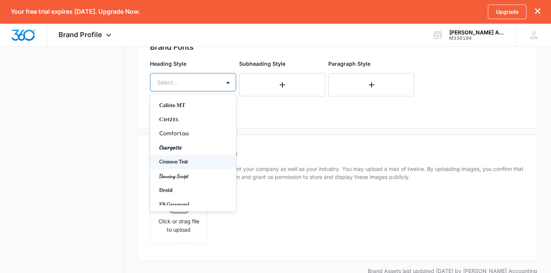
scroll to position [106, 0]
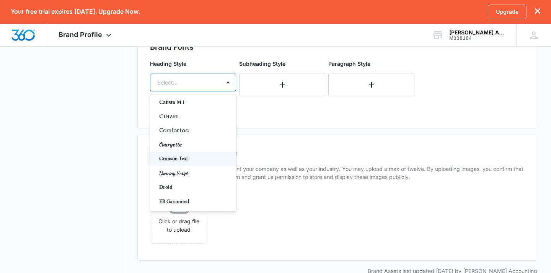
click at [291, 119] on div "Brand Fonts Heading Style Crimson Text, 12 of 50. 50 results available. Use Up …" at bounding box center [337, 79] width 400 height 100
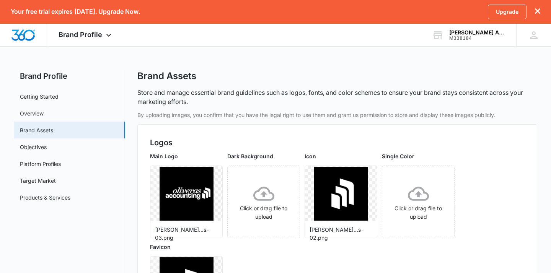
scroll to position [0, 0]
click at [42, 149] on link "Objectives" at bounding box center [33, 147] width 27 height 8
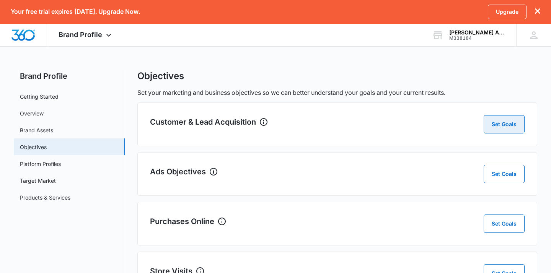
click at [508, 119] on button "Set Goals" at bounding box center [504, 124] width 41 height 18
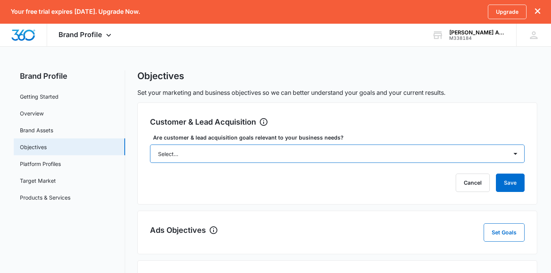
select select "yes, but later"
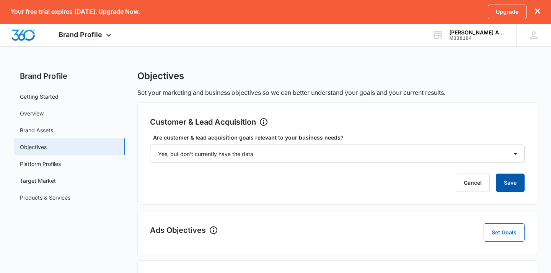
click at [509, 187] on button "Save" at bounding box center [510, 183] width 29 height 18
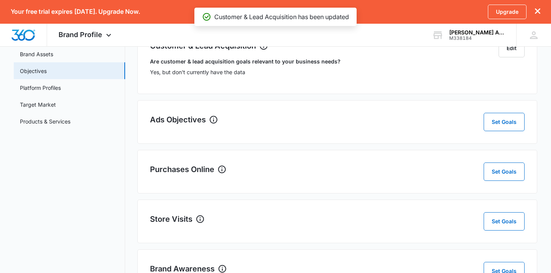
scroll to position [77, 0]
click at [498, 126] on button "Set Goals" at bounding box center [504, 121] width 41 height 18
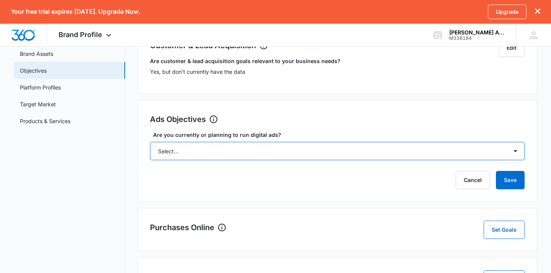
select select "yes, but later"
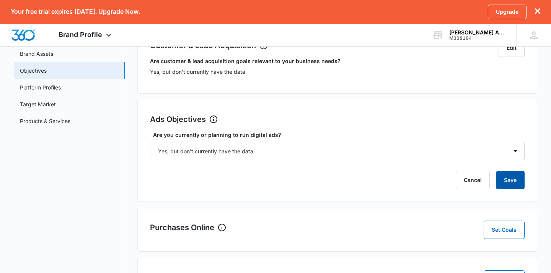
click at [510, 179] on button "Save" at bounding box center [510, 180] width 29 height 18
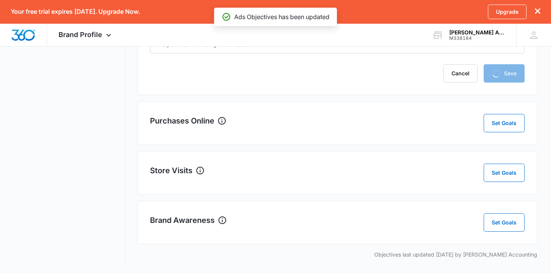
scroll to position [149, 0]
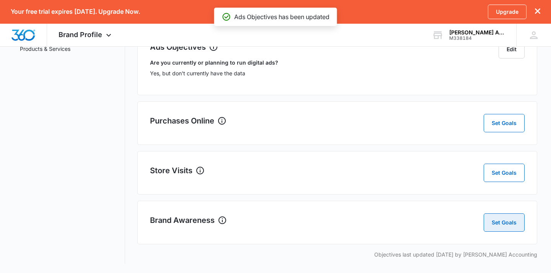
click at [492, 226] on button "Set Goals" at bounding box center [504, 223] width 41 height 18
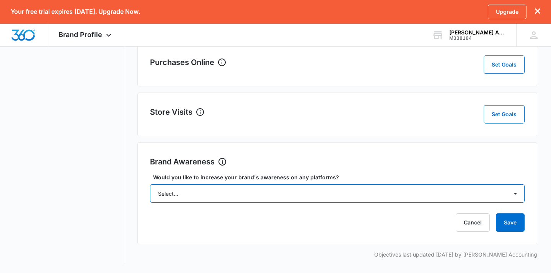
scroll to position [207, 0]
select select "yes"
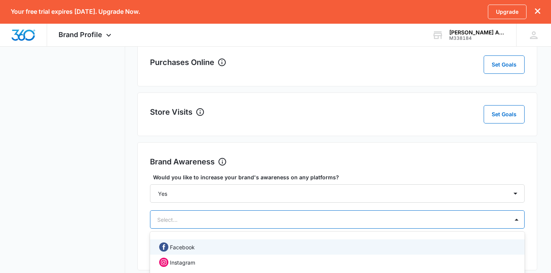
scroll to position [283, 0]
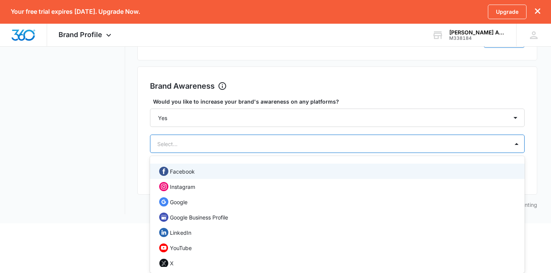
click at [454, 153] on div "Facebook, 1 of 12. 12 results available. Use Up and Down to choose options, pre…" at bounding box center [337, 144] width 375 height 18
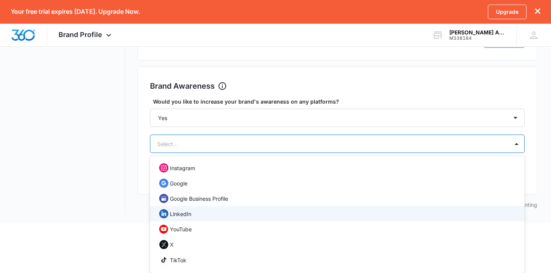
scroll to position [18, 0]
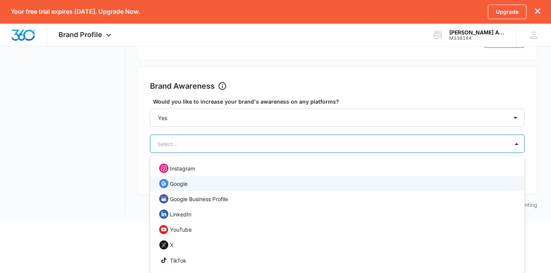
click at [314, 187] on div "Google" at bounding box center [336, 183] width 355 height 9
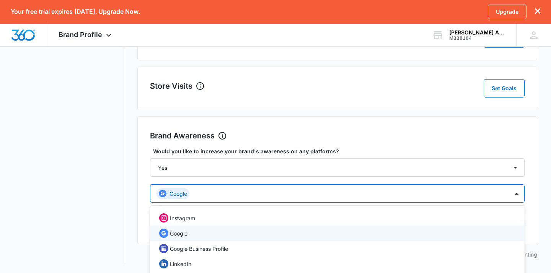
click at [533, 175] on div "Brand Awareness Set Goals Would you like to increase your brand's awareness on …" at bounding box center [337, 180] width 400 height 128
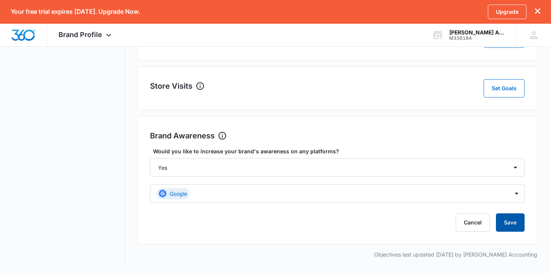
click at [515, 227] on button "Save" at bounding box center [510, 223] width 29 height 18
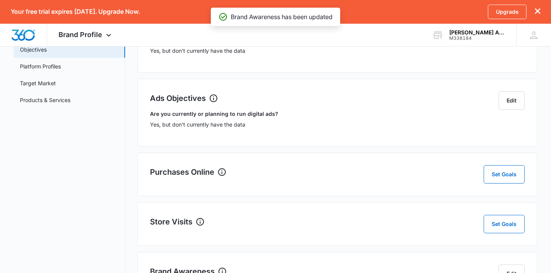
scroll to position [99, 0]
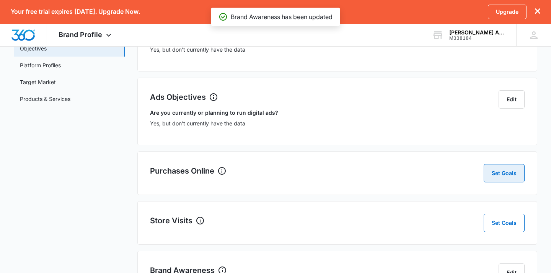
click at [506, 178] on button "Set Goals" at bounding box center [504, 173] width 41 height 18
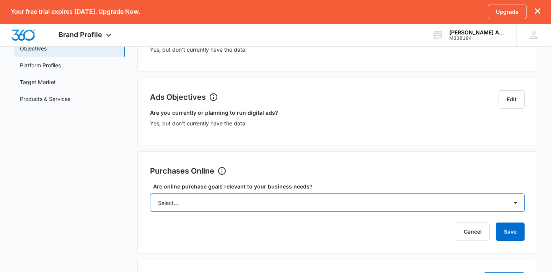
select select "no"
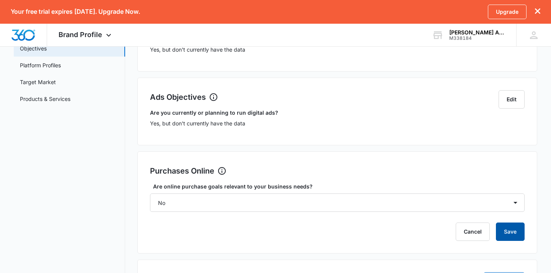
click at [505, 233] on button "Save" at bounding box center [510, 232] width 29 height 18
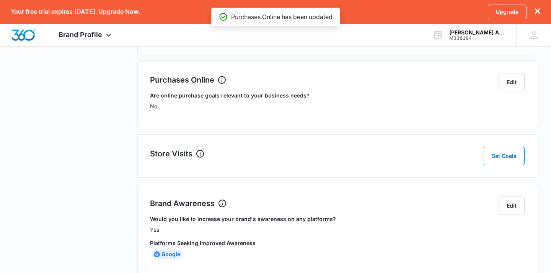
scroll to position [191, 0]
click at [512, 157] on button "Set Goals" at bounding box center [504, 155] width 41 height 18
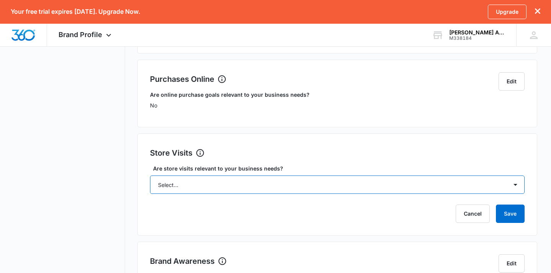
select select "no"
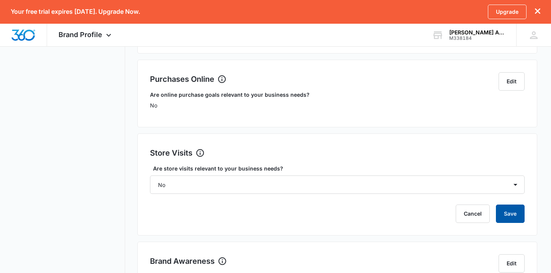
click at [513, 215] on button "Save" at bounding box center [510, 214] width 29 height 18
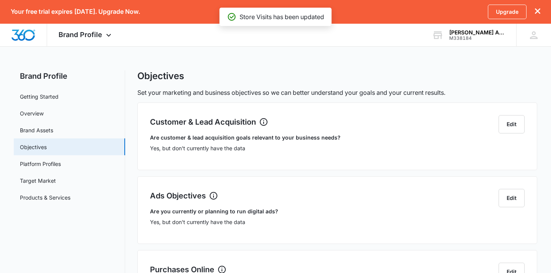
scroll to position [0, 0]
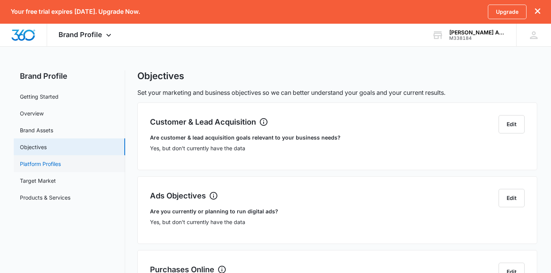
click at [55, 167] on link "Platform Profiles" at bounding box center [40, 164] width 41 height 8
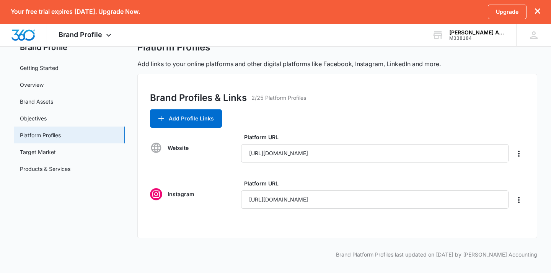
scroll to position [29, 0]
click at [56, 151] on link "Target Market" at bounding box center [38, 152] width 36 height 8
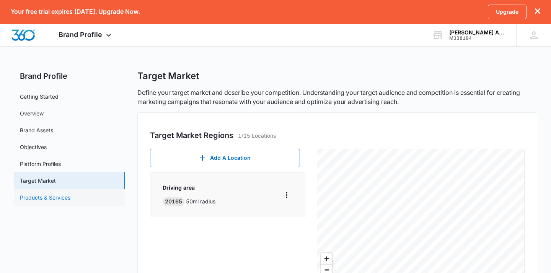
click at [67, 196] on link "Products & Services" at bounding box center [45, 198] width 51 height 8
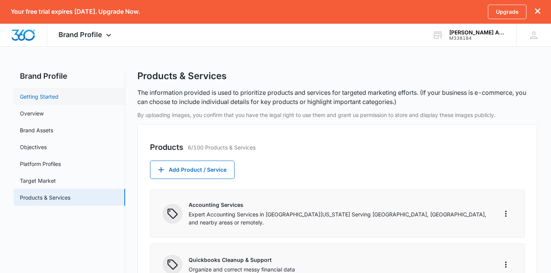
click at [44, 98] on link "Getting Started" at bounding box center [39, 97] width 39 height 8
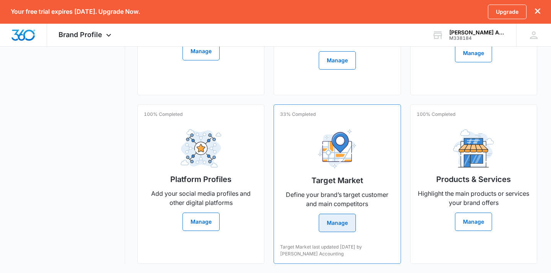
scroll to position [295, 0]
click at [335, 227] on button "Manage" at bounding box center [337, 223] width 37 height 18
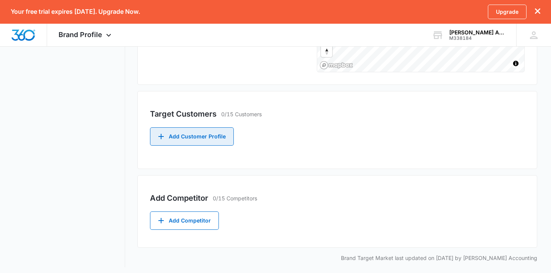
scroll to position [231, 0]
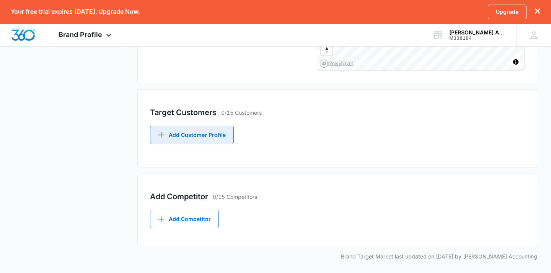
click at [196, 135] on button "Add Customer Profile" at bounding box center [192, 135] width 84 height 18
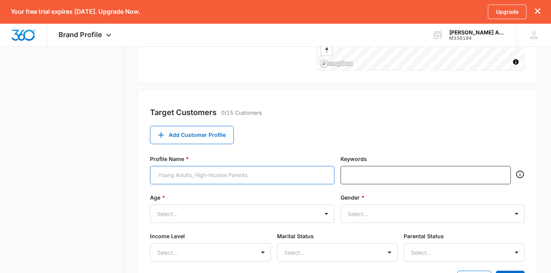
click at [200, 175] on input "Profile Name *" at bounding box center [242, 175] width 184 height 18
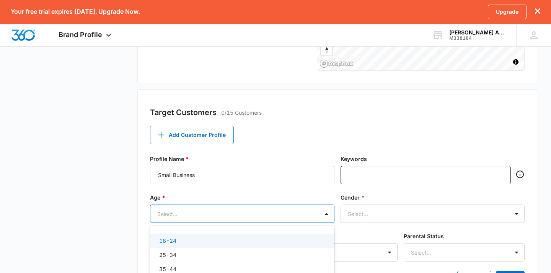
scroll to position [287, 0]
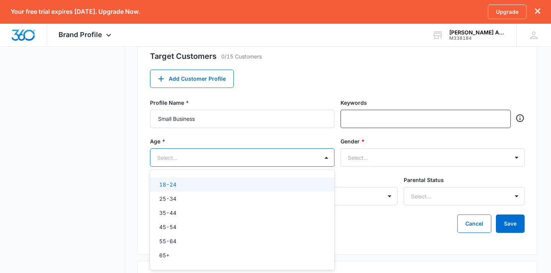
click at [231, 167] on div "18-24, 1 of 6. 6 results available. Use Up and Down to choose options, press En…" at bounding box center [242, 157] width 184 height 18
click at [240, 119] on input "Small Business" at bounding box center [242, 119] width 184 height 18
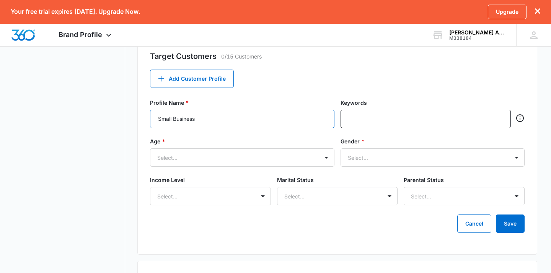
drag, startPoint x: 240, startPoint y: 119, endPoint x: 153, endPoint y: 119, distance: 86.9
click at [153, 119] on input "Small Business" at bounding box center [242, 119] width 184 height 18
type input "S"
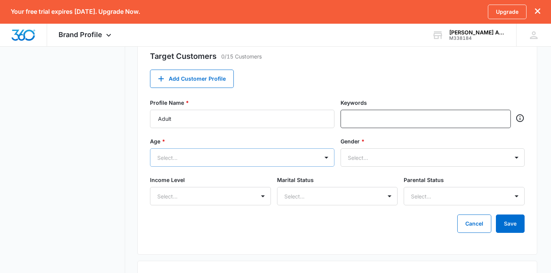
click at [177, 157] on div "Select..." at bounding box center [233, 158] width 152 height 8
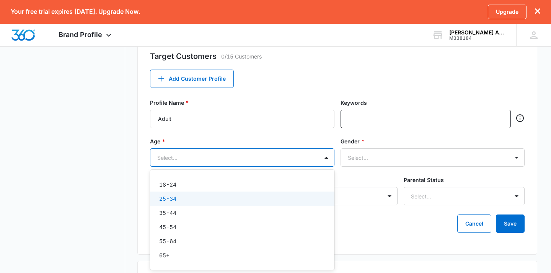
click at [171, 199] on p "25-34" at bounding box center [167, 199] width 17 height 8
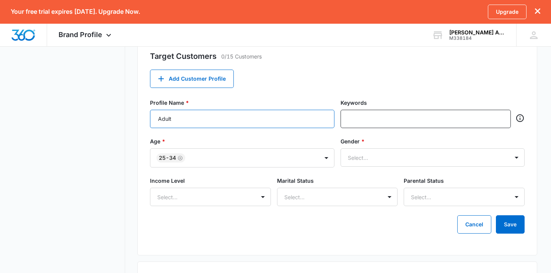
drag, startPoint x: 157, startPoint y: 120, endPoint x: 178, endPoint y: 122, distance: 21.6
click at [178, 122] on input "Adult" at bounding box center [242, 119] width 184 height 18
type input "E"
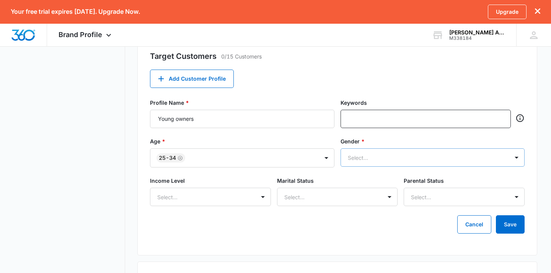
click at [372, 155] on div at bounding box center [424, 158] width 152 height 10
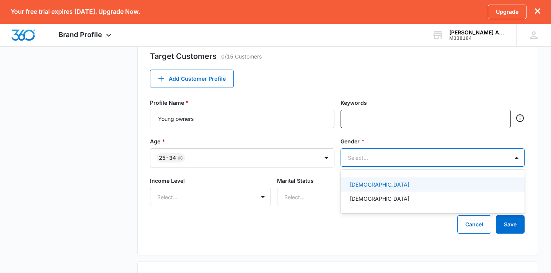
click at [372, 155] on div at bounding box center [424, 158] width 152 height 10
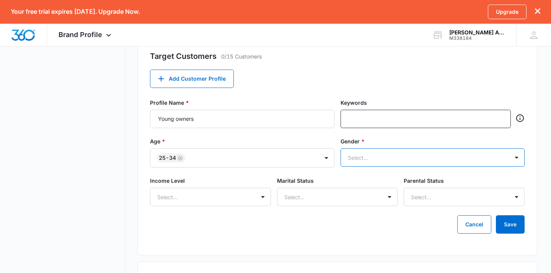
click at [372, 155] on div at bounding box center [424, 158] width 152 height 10
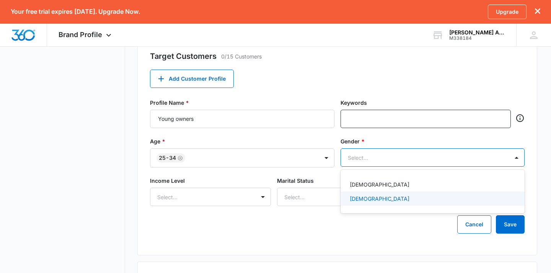
click at [359, 196] on p "Male" at bounding box center [380, 199] width 60 height 8
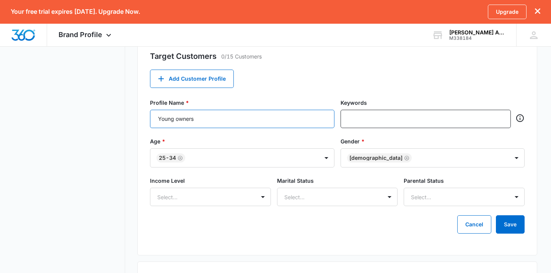
click at [241, 119] on input "Young owners" at bounding box center [242, 119] width 184 height 18
click at [175, 119] on input "Young owners" at bounding box center [242, 119] width 184 height 18
type input "Young male owners"
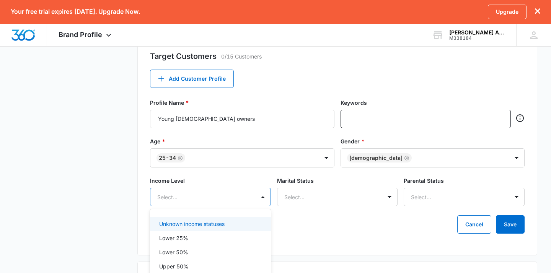
scroll to position [313, 0]
click at [227, 198] on div "Unknown income statuses, 1 of 5. 5 results available. Use Up and Down to choose…" at bounding box center [210, 197] width 121 height 18
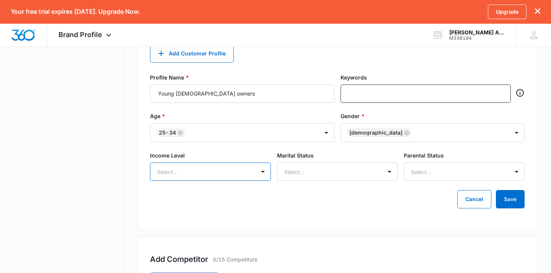
click at [239, 174] on div at bounding box center [201, 172] width 88 height 10
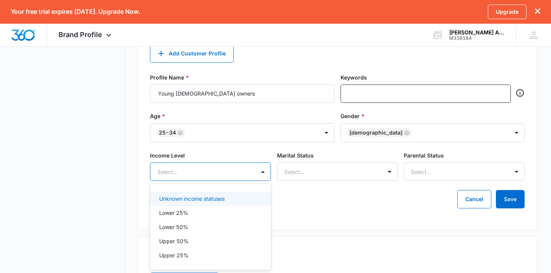
click at [239, 174] on div at bounding box center [201, 172] width 88 height 10
click at [217, 196] on p "Unknown income statuses" at bounding box center [191, 199] width 65 height 8
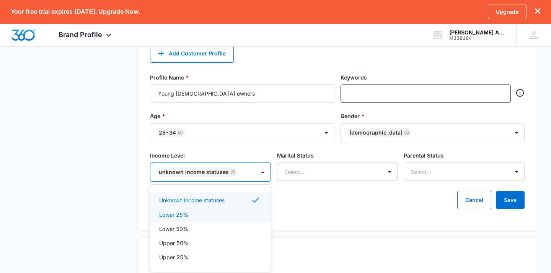
click at [187, 217] on p "Lower 25%" at bounding box center [173, 215] width 29 height 8
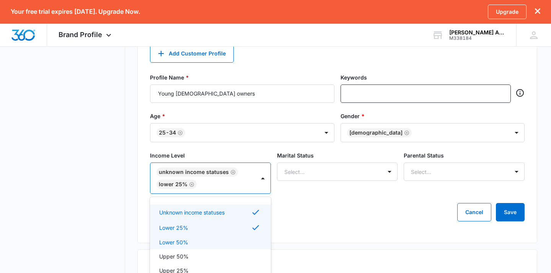
click at [253, 245] on div "Lower 50%" at bounding box center [209, 242] width 101 height 8
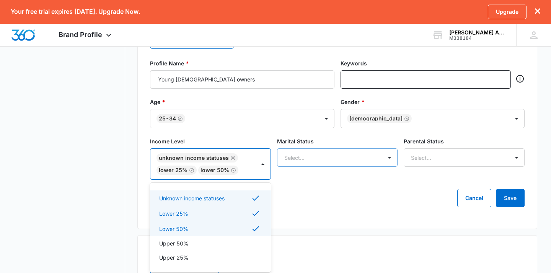
click at [316, 167] on div "Select..." at bounding box center [337, 157] width 121 height 18
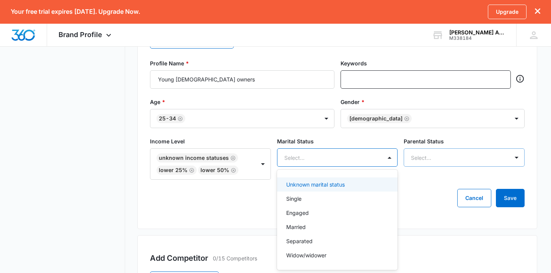
click at [427, 154] on div at bounding box center [455, 158] width 88 height 10
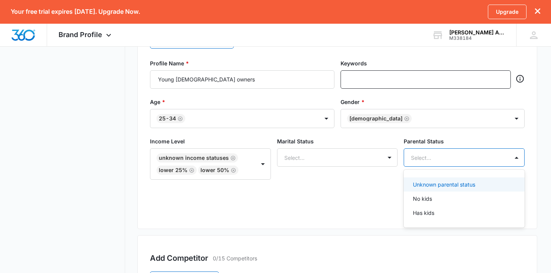
click at [427, 154] on div at bounding box center [455, 158] width 88 height 10
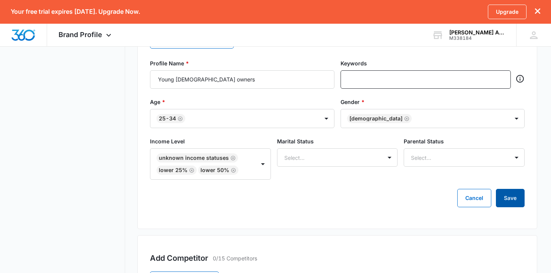
click at [514, 197] on button "Save" at bounding box center [510, 198] width 29 height 18
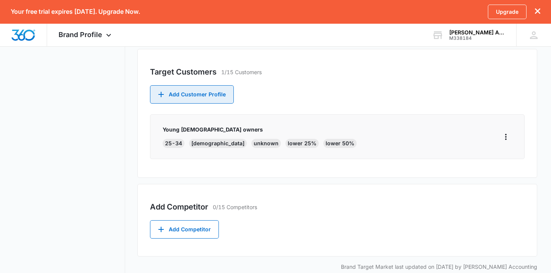
scroll to position [283, 0]
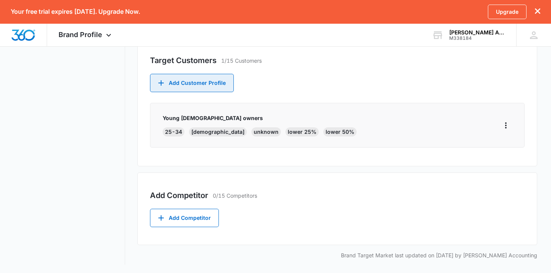
click at [208, 85] on button "Add Customer Profile" at bounding box center [192, 83] width 84 height 18
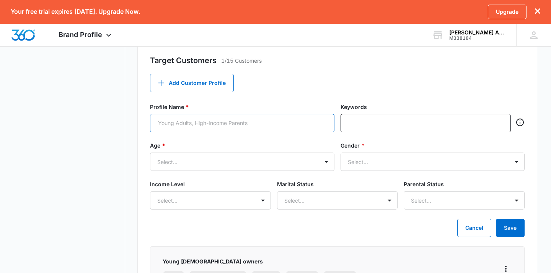
click at [196, 123] on input "Profile Name *" at bounding box center [242, 123] width 184 height 18
type input "High-income"
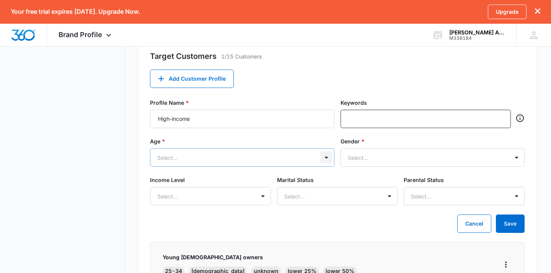
click at [320, 163] on div at bounding box center [326, 158] width 12 height 12
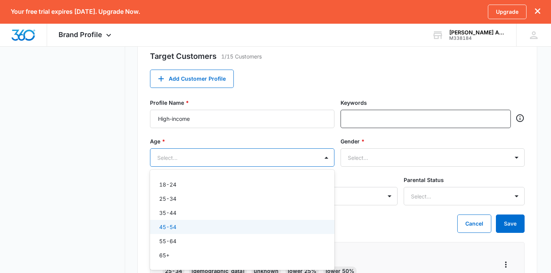
click at [281, 223] on div "45-54" at bounding box center [241, 227] width 165 height 8
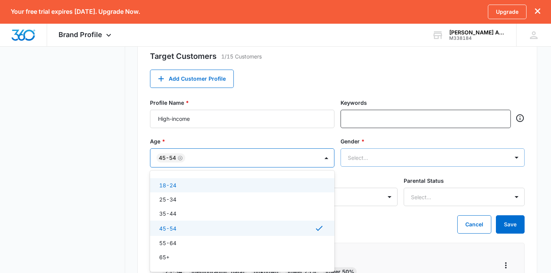
click at [391, 157] on div at bounding box center [424, 158] width 152 height 10
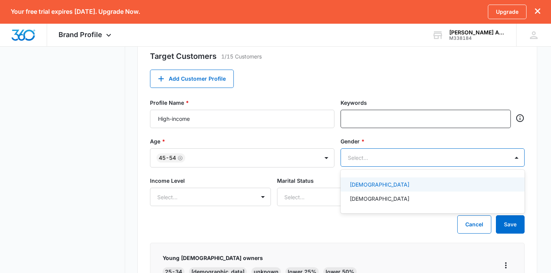
click at [375, 185] on div "Female" at bounding box center [432, 185] width 165 height 8
click at [264, 197] on div "Select..." at bounding box center [210, 197] width 121 height 18
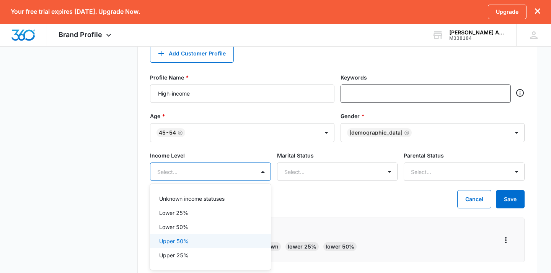
click at [228, 245] on div "Upper 50%" at bounding box center [210, 241] width 121 height 14
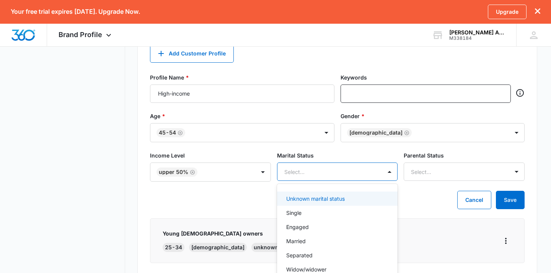
scroll to position [327, 0]
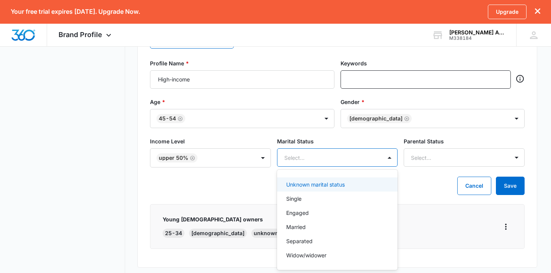
click at [350, 167] on div "Unknown marital status, 1 of 6. 6 results available. Use Up and Down to choose …" at bounding box center [337, 157] width 121 height 18
click at [336, 190] on div "Unknown marital status" at bounding box center [337, 185] width 121 height 14
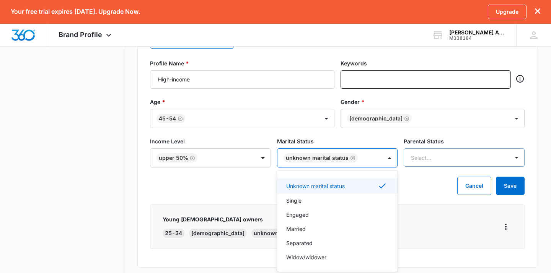
click at [444, 155] on div at bounding box center [455, 158] width 88 height 10
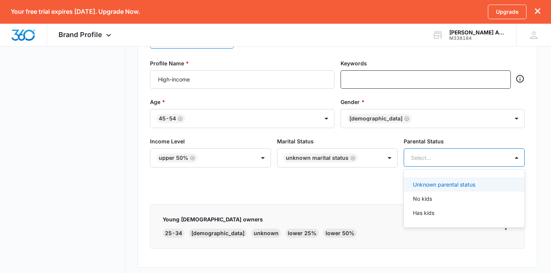
click at [437, 185] on p "Unknown parental status" at bounding box center [444, 185] width 62 height 8
click at [354, 188] on div "Cancel Save" at bounding box center [337, 186] width 375 height 18
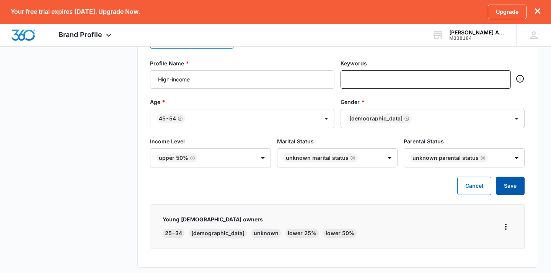
click at [506, 187] on button "Save" at bounding box center [510, 186] width 29 height 18
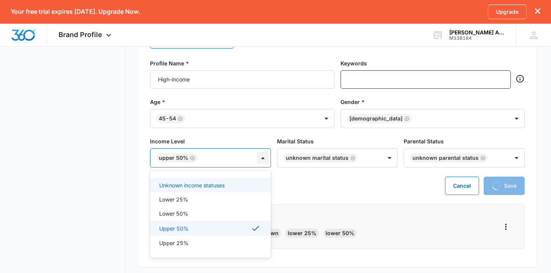
click at [262, 157] on div at bounding box center [263, 158] width 12 height 12
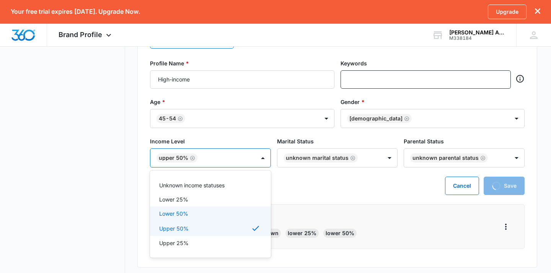
click at [209, 212] on div "Lower 50%" at bounding box center [209, 214] width 101 height 8
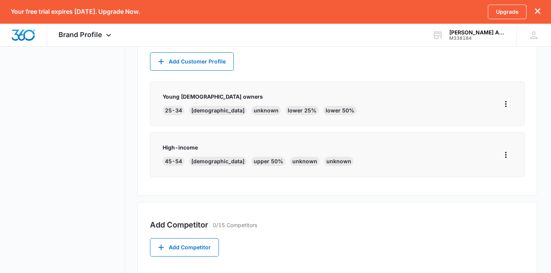
scroll to position [300, 0]
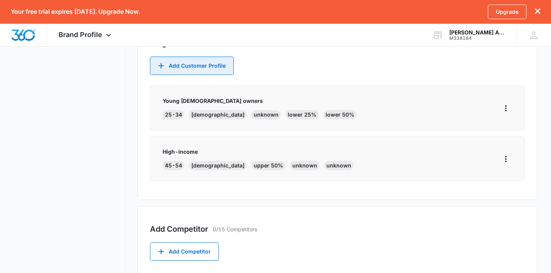
click at [213, 68] on button "Add Customer Profile" at bounding box center [192, 66] width 84 height 18
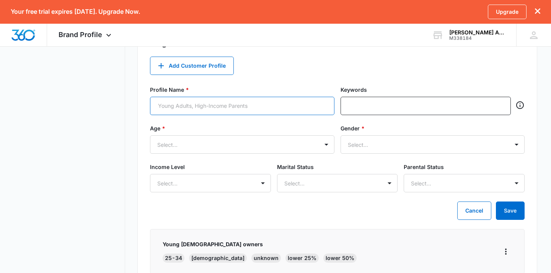
click at [199, 106] on input "Profile Name *" at bounding box center [242, 106] width 184 height 18
type input "middle"
click at [194, 147] on div at bounding box center [233, 145] width 152 height 10
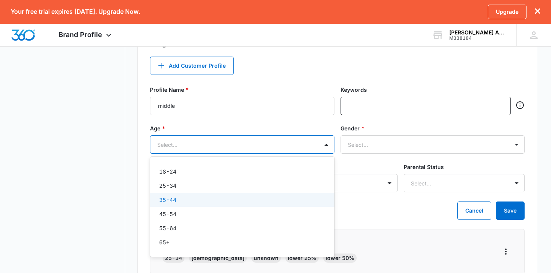
click at [182, 199] on div "35-44" at bounding box center [241, 200] width 165 height 8
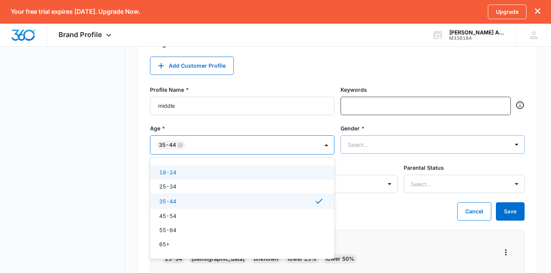
click at [358, 145] on div "Select..." at bounding box center [424, 145] width 152 height 8
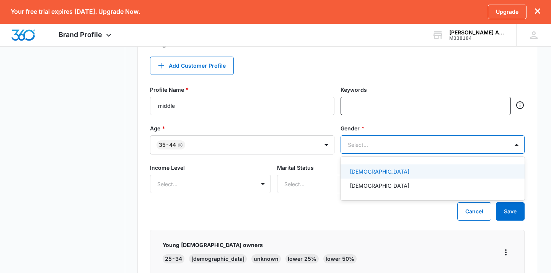
click at [363, 170] on p "Female" at bounding box center [380, 172] width 60 height 8
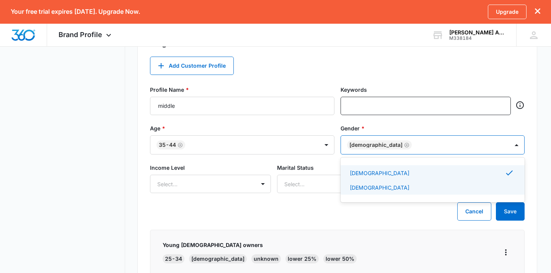
click at [375, 188] on div "Male" at bounding box center [432, 188] width 165 height 8
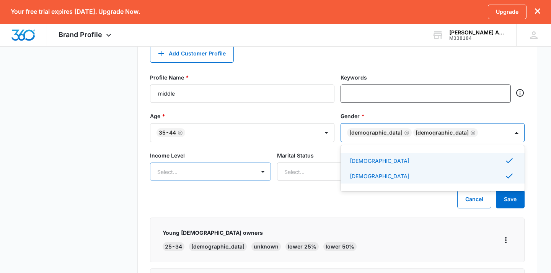
click at [226, 181] on div "Select..." at bounding box center [210, 172] width 121 height 18
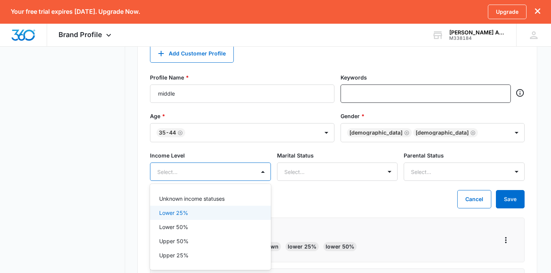
click at [212, 214] on div "Lower 25%" at bounding box center [209, 213] width 101 height 8
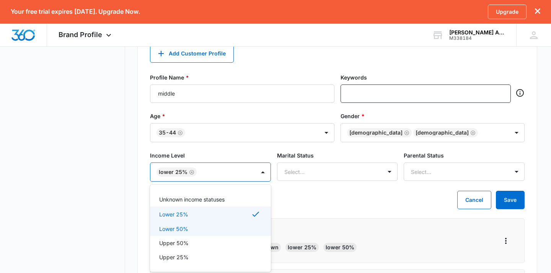
click at [208, 230] on div "Lower 50%" at bounding box center [209, 229] width 101 height 8
click at [205, 246] on div "Upper 50%" at bounding box center [209, 244] width 101 height 8
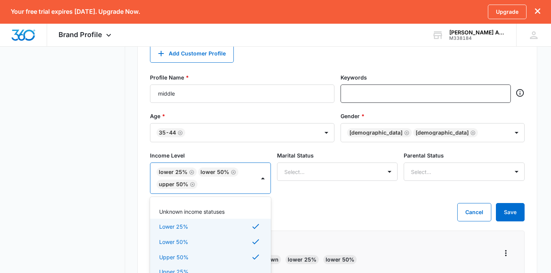
click at [208, 269] on div "Upper 25%" at bounding box center [209, 272] width 101 height 8
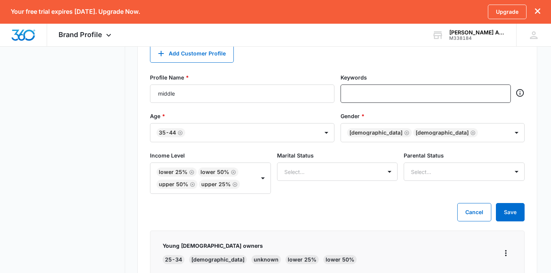
click at [321, 212] on div "Cancel Save" at bounding box center [337, 212] width 375 height 18
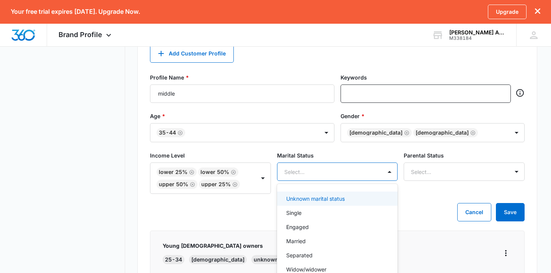
scroll to position [327, 0]
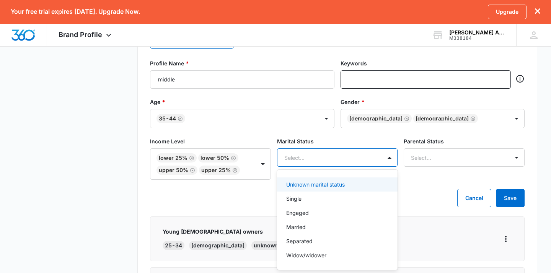
click at [383, 167] on div "Unknown marital status, 1 of 6. 6 results available. Use Up and Down to choose …" at bounding box center [337, 157] width 121 height 18
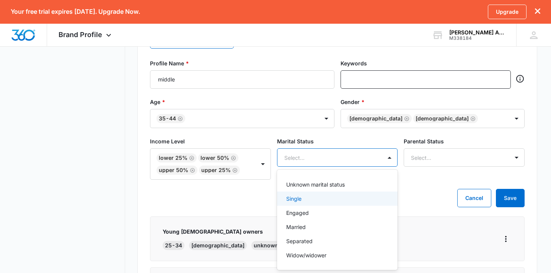
click at [321, 201] on div "Single" at bounding box center [336, 199] width 101 height 8
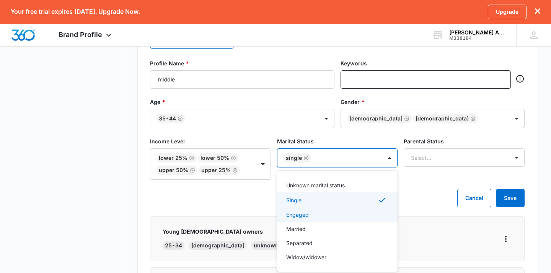
click at [318, 214] on div "Engaged" at bounding box center [336, 215] width 101 height 8
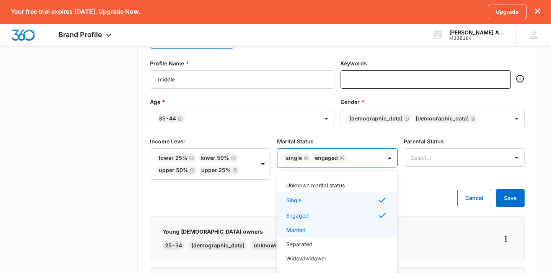
click at [317, 231] on div "Married" at bounding box center [336, 230] width 101 height 8
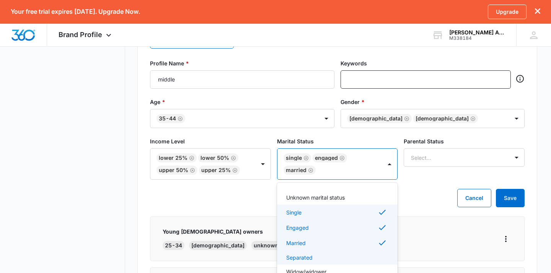
click at [315, 257] on div "Separated" at bounding box center [336, 258] width 101 height 8
click at [333, 270] on div "Widow/widower" at bounding box center [336, 273] width 101 height 8
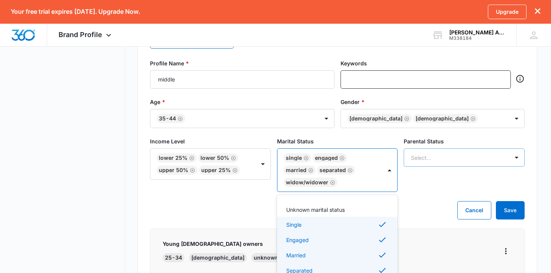
click at [439, 163] on div "Select..." at bounding box center [456, 157] width 105 height 17
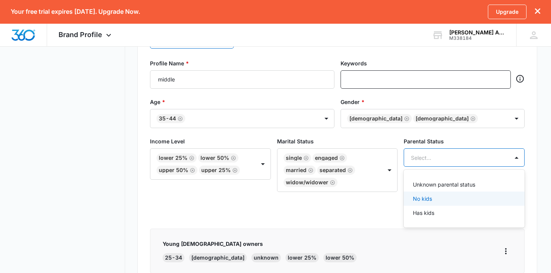
click at [436, 195] on div "No kids" at bounding box center [463, 199] width 101 height 8
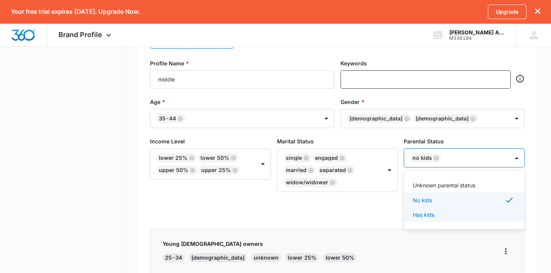
click at [436, 216] on div "Has kids" at bounding box center [463, 215] width 101 height 8
click at [347, 209] on div "Cancel Save" at bounding box center [337, 210] width 375 height 18
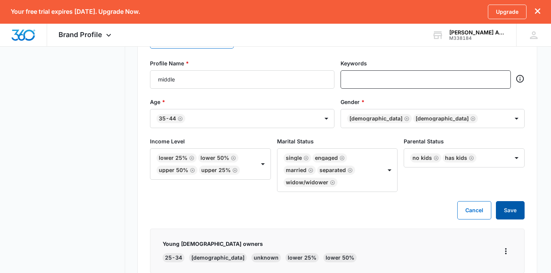
click at [511, 215] on button "Save" at bounding box center [510, 210] width 29 height 18
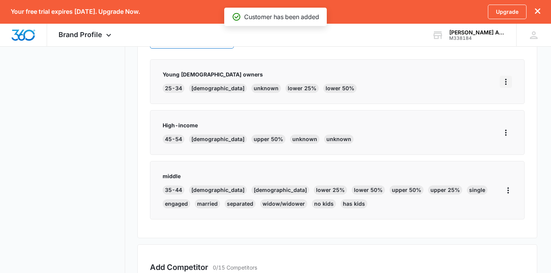
click at [507, 83] on icon "More" at bounding box center [505, 81] width 9 height 9
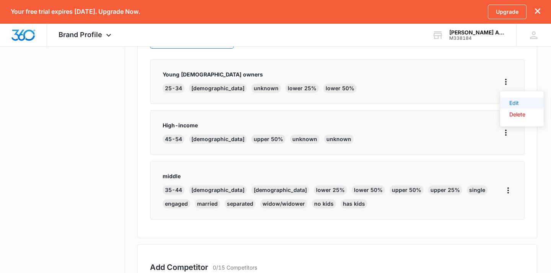
click at [515, 106] on button "Edit" at bounding box center [522, 103] width 44 height 11
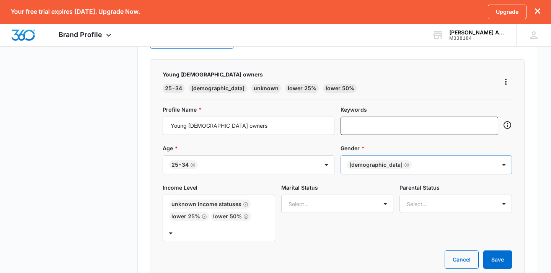
click at [414, 163] on div at bounding box center [450, 165] width 73 height 10
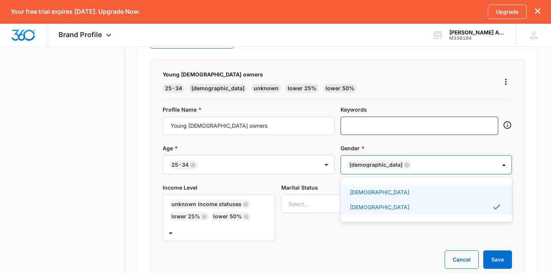
click at [373, 191] on div "Female" at bounding box center [426, 192] width 152 height 8
click at [320, 243] on div "Income Level Unknown income statuses Lower 25% Lower 50% Marital Status Select.…" at bounding box center [337, 217] width 349 height 67
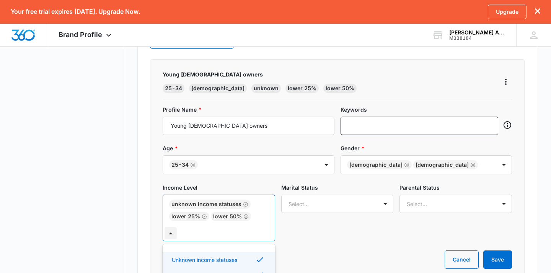
scroll to position [388, 0]
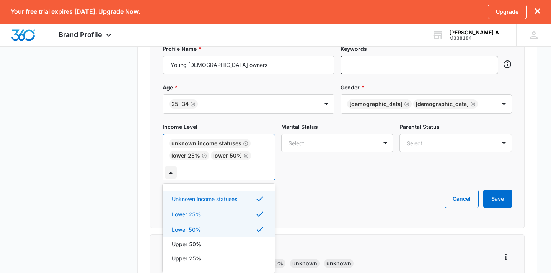
click at [268, 181] on div "Lower 25% selected, 2 of 5. 5 results available. Use Up and Down to choose opti…" at bounding box center [219, 157] width 112 height 47
click at [214, 244] on div "Upper 50%" at bounding box center [218, 244] width 93 height 8
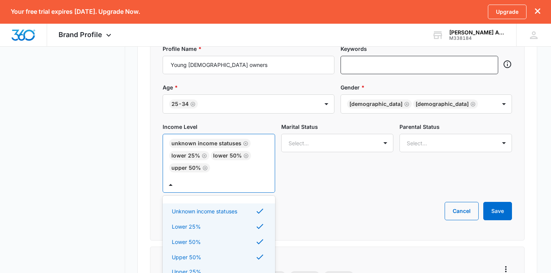
click at [215, 265] on div "Upper 25%" at bounding box center [219, 272] width 112 height 14
click at [325, 184] on div "Marital Status Select..." at bounding box center [337, 158] width 112 height 70
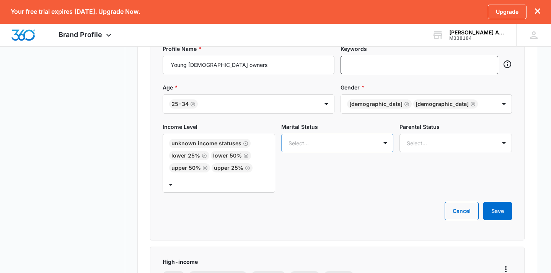
click at [353, 145] on div at bounding box center [329, 144] width 80 height 10
click at [329, 185] on div "Single" at bounding box center [336, 184] width 93 height 8
click at [326, 207] on div "Engaged" at bounding box center [337, 200] width 112 height 14
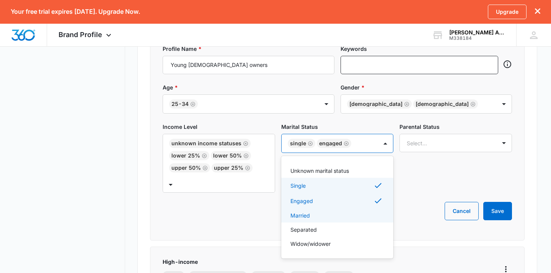
click at [325, 217] on div "Married" at bounding box center [336, 216] width 93 height 8
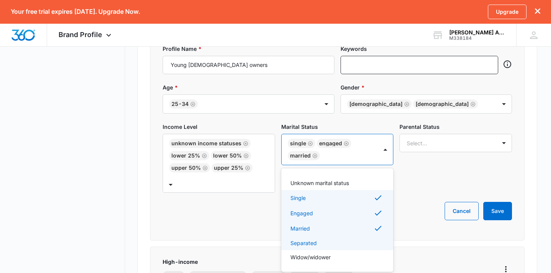
click at [323, 241] on div "Separated" at bounding box center [336, 243] width 93 height 8
click at [332, 259] on div "Widow/widower" at bounding box center [336, 258] width 93 height 8
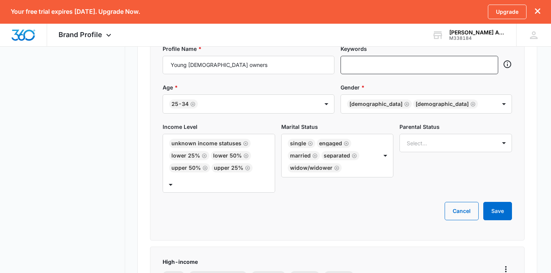
click at [434, 193] on div "Parental Status Select..." at bounding box center [455, 158] width 112 height 70
click at [452, 145] on div at bounding box center [447, 144] width 80 height 10
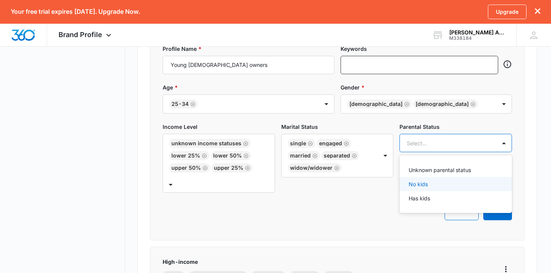
click at [432, 187] on div "No kids" at bounding box center [455, 184] width 93 height 8
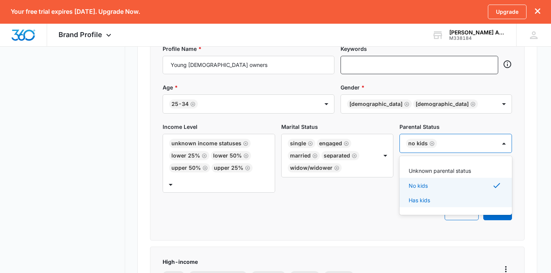
click at [430, 203] on p "Has kids" at bounding box center [419, 200] width 21 height 8
click at [370, 220] on div "Cancel Save" at bounding box center [337, 211] width 349 height 18
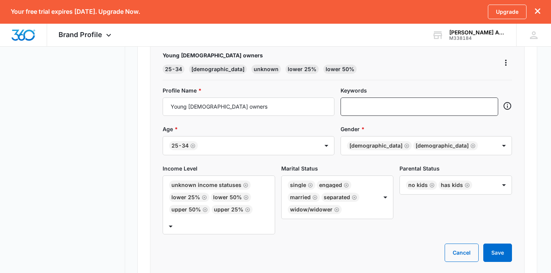
scroll to position [343, 0]
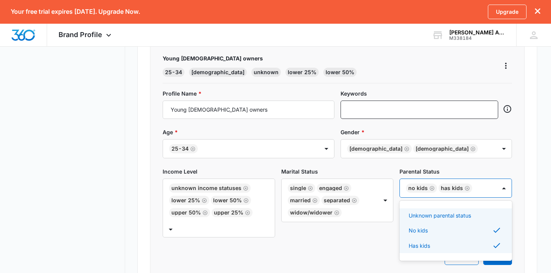
click at [449, 191] on div "Has kids" at bounding box center [452, 188] width 22 height 5
click at [442, 215] on p "Unknown parental status" at bounding box center [440, 216] width 62 height 8
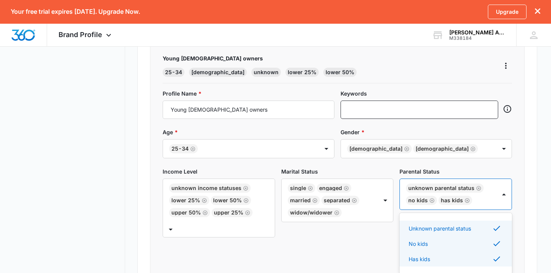
click at [362, 238] on div "Marital Status Single Engaged Married Separated Widow/widower" at bounding box center [337, 203] width 112 height 70
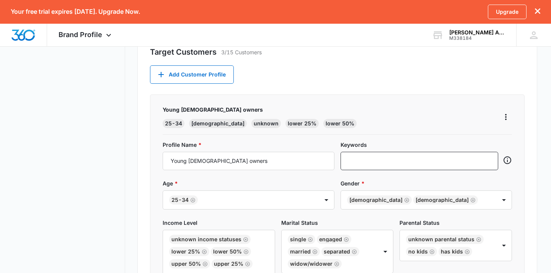
scroll to position [292, 0]
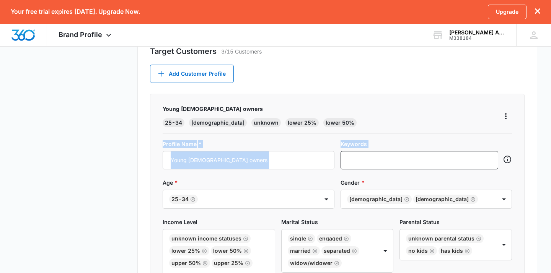
drag, startPoint x: 510, startPoint y: 157, endPoint x: 404, endPoint y: 123, distance: 111.3
click at [403, 123] on div "Young male owners 25-34 male unknown lower 25% lower 50% Profile Name * Young m…" at bounding box center [337, 215] width 375 height 242
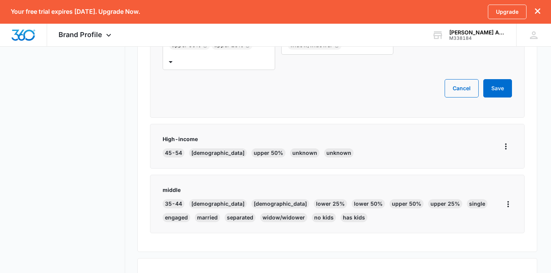
scroll to position [508, 0]
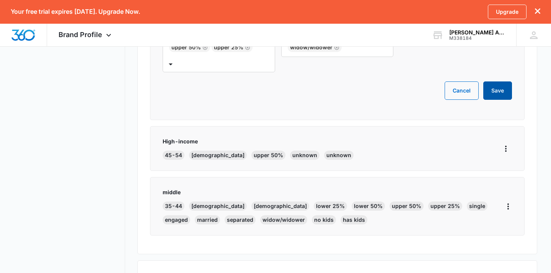
click at [499, 99] on button "Save" at bounding box center [497, 91] width 29 height 18
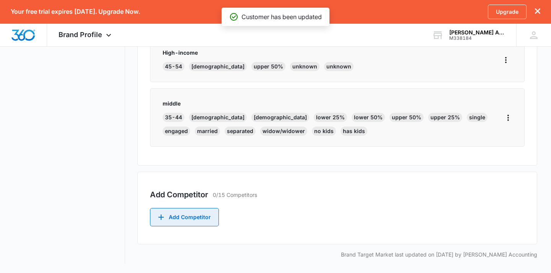
scroll to position [413, 0]
click at [180, 224] on button "Add Competitor" at bounding box center [184, 217] width 69 height 18
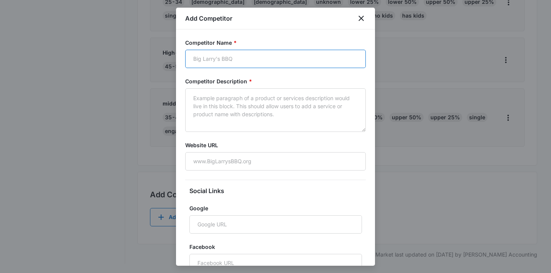
click at [225, 62] on input "Competitor Name *" at bounding box center [275, 59] width 181 height 18
type input "P"
type input "Bookkeeping"
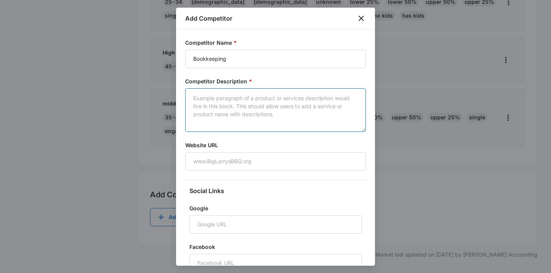
click at [216, 106] on textarea "Competitor Description *" at bounding box center [275, 110] width 181 height 44
type textarea "p"
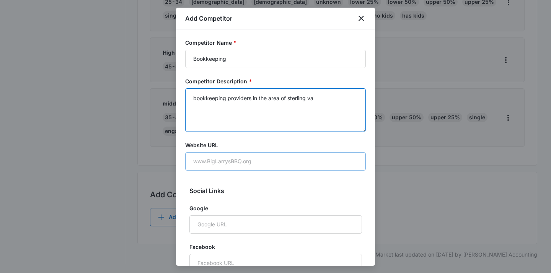
type textarea "bookkeeping providers in the area of sterling va"
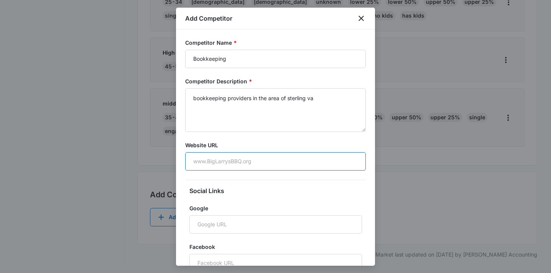
click at [210, 162] on input "Website URL" at bounding box center [275, 161] width 181 height 18
paste input "https://www.phinebookkeeping.com"
type input "https://www.phinebookkeeping.com"
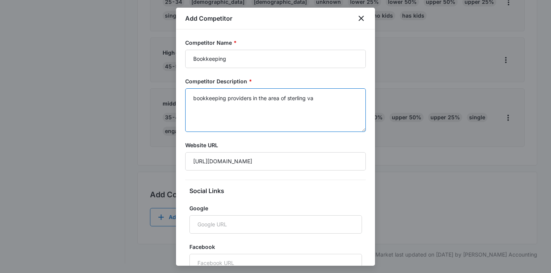
drag, startPoint x: 328, startPoint y: 99, endPoint x: 129, endPoint y: 97, distance: 199.4
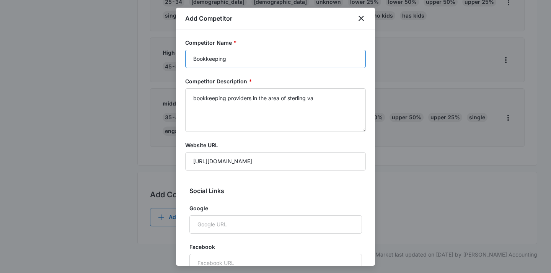
drag, startPoint x: 229, startPoint y: 59, endPoint x: 185, endPoint y: 55, distance: 44.2
click at [187, 55] on input "Bookkeeping" at bounding box center [275, 59] width 181 height 18
click at [185, 55] on div "Competitor Name * Bookkeeping Competitor Description * bookkeeping providers in…" at bounding box center [275, 147] width 199 height 236
click at [193, 57] on input "Bookkeeping" at bounding box center [275, 59] width 181 height 18
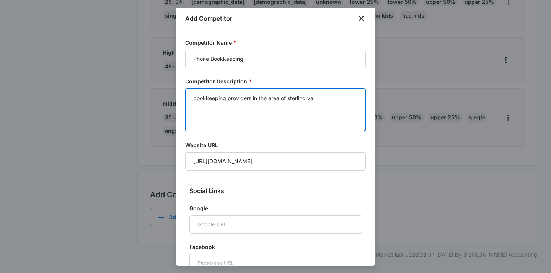
drag, startPoint x: 320, startPoint y: 98, endPoint x: 170, endPoint y: 98, distance: 150.8
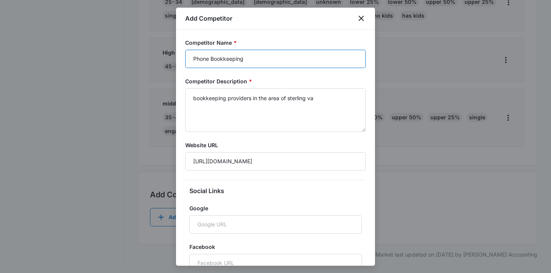
click at [204, 57] on input "Phone Bookkeeping" at bounding box center [275, 59] width 181 height 18
type input "Phine Bookkeeping"
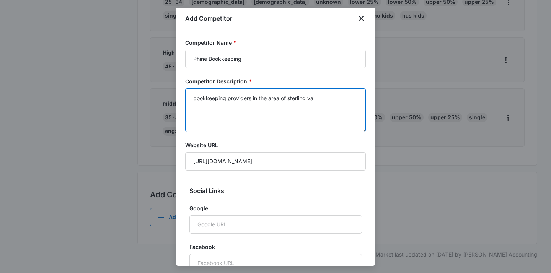
click at [213, 102] on textarea "bookkeeping providers in the area of sterling va" at bounding box center [275, 110] width 181 height 44
click at [193, 98] on textarea "bookkeeping providers in the area of sterling va" at bounding box center [275, 110] width 181 height 44
drag, startPoint x: 193, startPoint y: 98, endPoint x: 344, endPoint y: 120, distance: 152.7
click at [344, 120] on textarea "bookkeeping providers in the area of sterling va" at bounding box center [275, 110] width 181 height 44
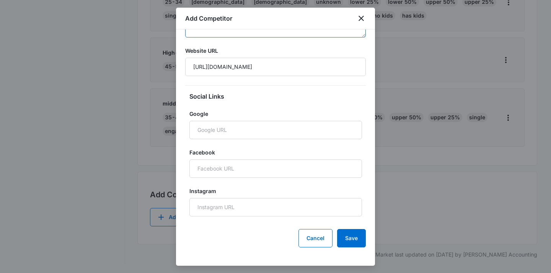
scroll to position [95, 0]
type textarea "Phine bookkeeping"
click at [355, 238] on button "Save" at bounding box center [351, 238] width 29 height 18
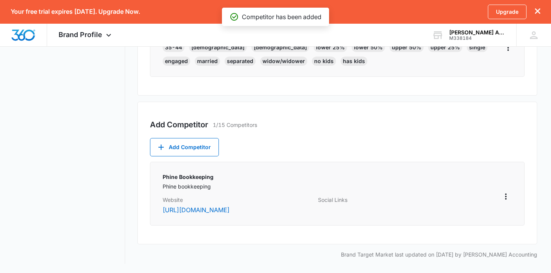
scroll to position [483, 0]
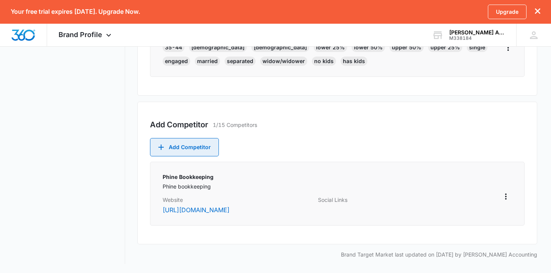
click at [179, 152] on button "Add Competitor" at bounding box center [184, 147] width 69 height 18
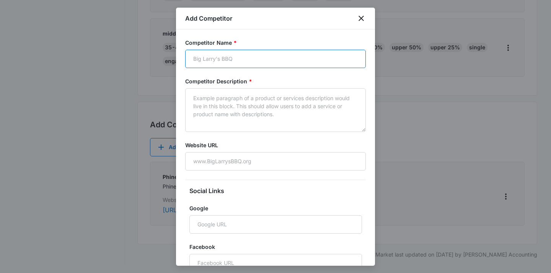
click at [238, 60] on input "Competitor Name *" at bounding box center [275, 59] width 181 height 18
type input "ClienTax Inc"
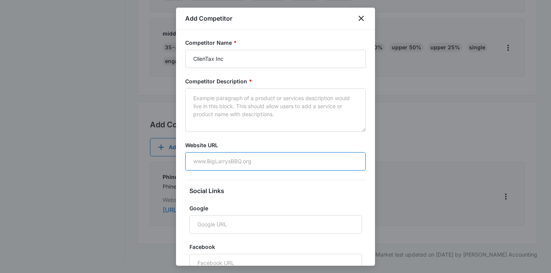
click at [219, 164] on input "Website URL" at bounding box center [275, 161] width 181 height 18
paste input "https://clientaxinc.com"
type input "https://clientaxinc.com"
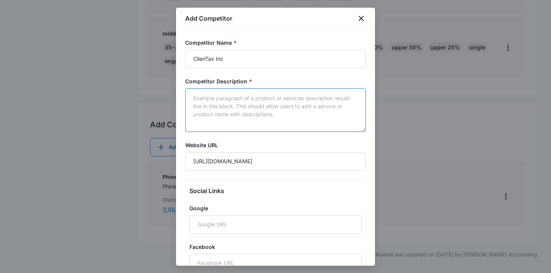
click at [226, 109] on textarea "Competitor Description *" at bounding box center [275, 110] width 181 height 44
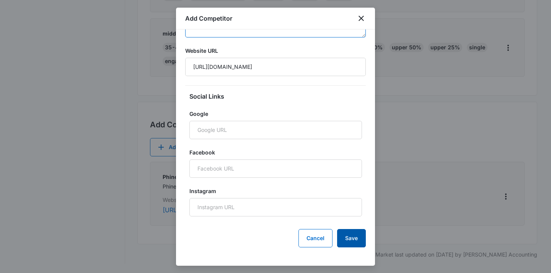
scroll to position [95, 0]
type textarea "Clientax"
click at [352, 240] on button "Save" at bounding box center [351, 238] width 29 height 18
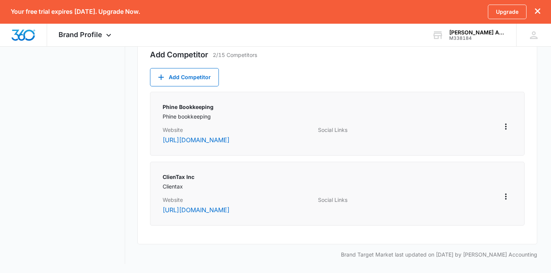
scroll to position [507, 0]
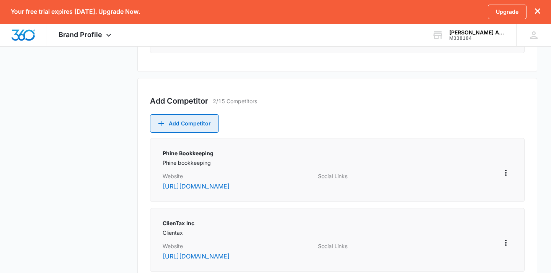
click at [199, 124] on button "Add Competitor" at bounding box center [184, 123] width 69 height 18
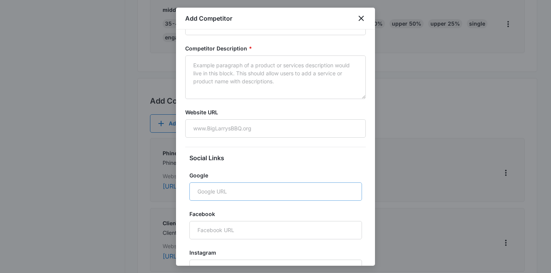
scroll to position [54, 0]
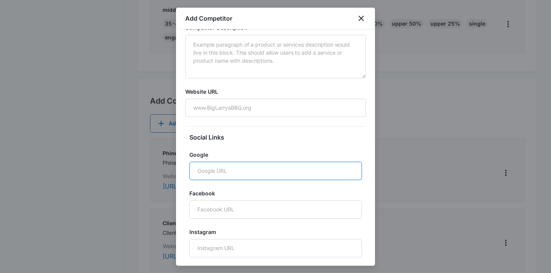
click at [222, 172] on input "Google" at bounding box center [275, 171] width 173 height 18
paste input "https://share.google/HfuBN4pwoCpbjghiy"
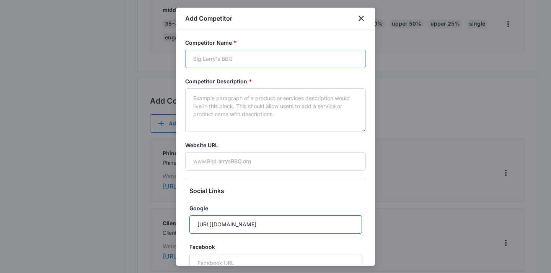
scroll to position [0, 0]
type input "https://share.google/HfuBN4pwoCpbjghiy"
click at [223, 58] on input "Competitor Name *" at bounding box center [275, 59] width 181 height 18
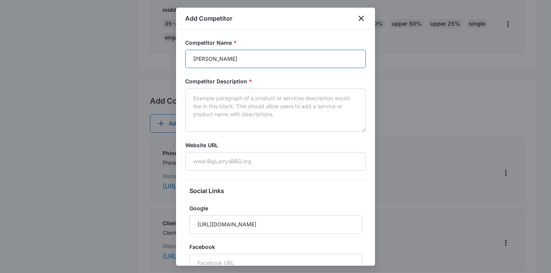
type input "Clark"
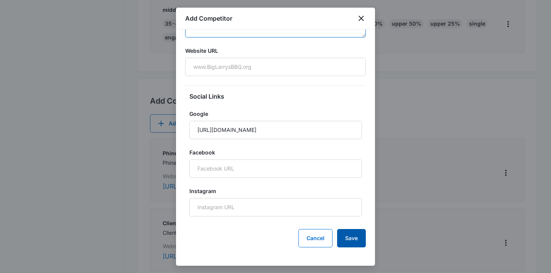
scroll to position [95, 0]
type textarea "CPA Clark"
click at [347, 245] on button "Save" at bounding box center [351, 238] width 29 height 18
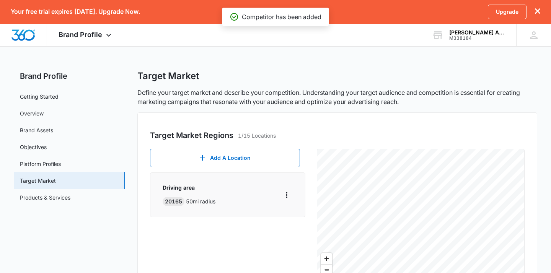
scroll to position [0, 0]
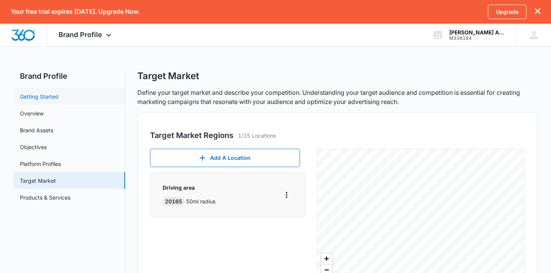
click at [38, 93] on link "Getting Started" at bounding box center [39, 97] width 39 height 8
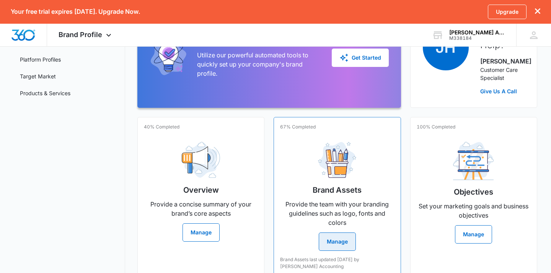
scroll to position [108, 0]
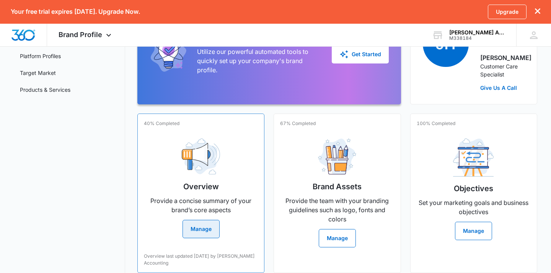
click at [203, 238] on button "Manage" at bounding box center [201, 229] width 37 height 18
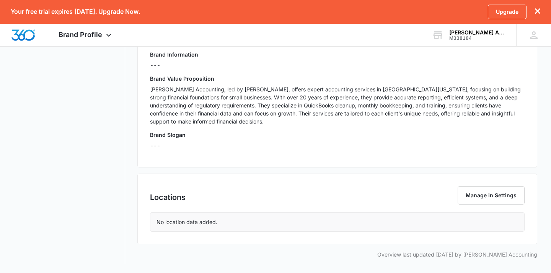
scroll to position [233, 0]
click at [250, 225] on div "No location data added." at bounding box center [337, 222] width 374 height 19
click at [489, 196] on button "Manage in Settings" at bounding box center [491, 195] width 67 height 18
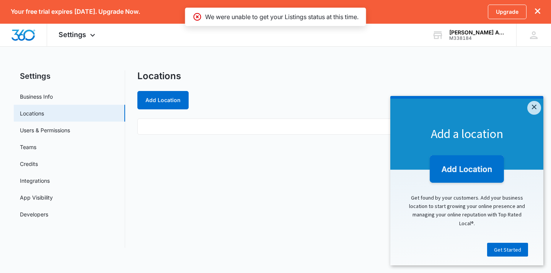
click at [187, 132] on ul at bounding box center [337, 127] width 400 height 16
click at [177, 103] on button "Add Location" at bounding box center [162, 100] width 51 height 18
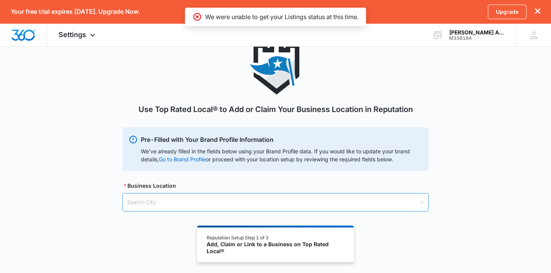
scroll to position [30, 0]
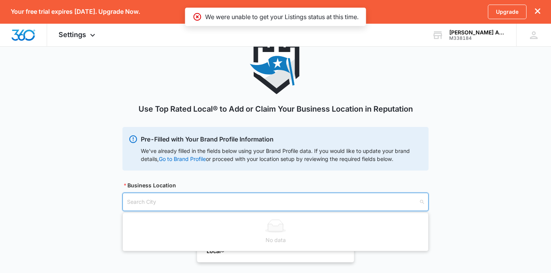
click at [197, 200] on input "search" at bounding box center [273, 202] width 292 height 18
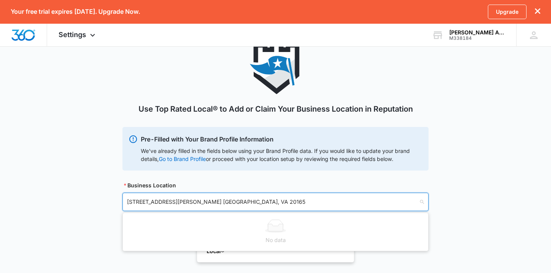
type input "6 Newland Ct. Sterling, VA 20165"
click at [475, 188] on div "Use Top Rated Local® to Add or Claim Your Business Location in Reputation Pre-F…" at bounding box center [275, 135] width 551 height 189
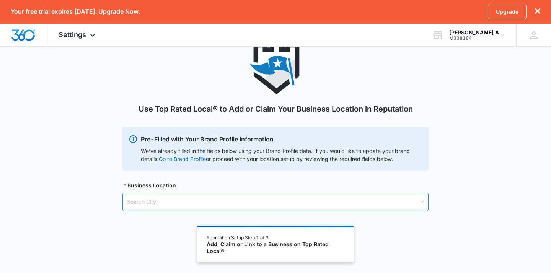
click at [243, 209] on input "search" at bounding box center [273, 202] width 292 height 18
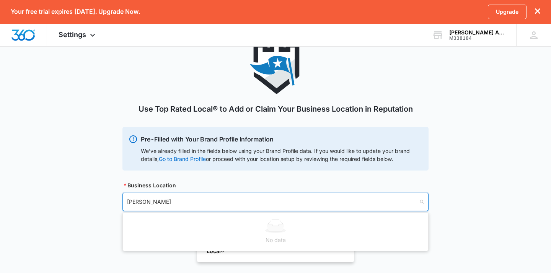
type input "Sterling"
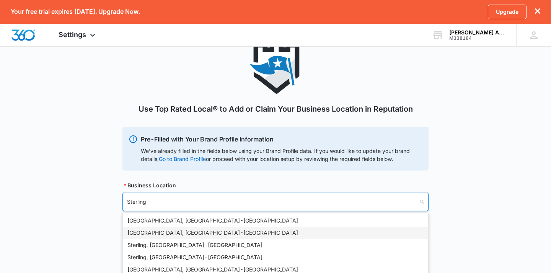
click at [193, 233] on div "Sterling, VA - USA" at bounding box center [275, 233] width 296 height 8
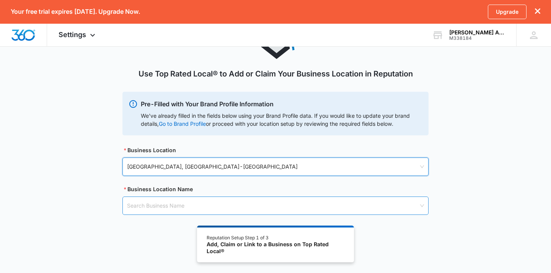
scroll to position [65, 0]
click at [184, 208] on input "search" at bounding box center [273, 206] width 292 height 18
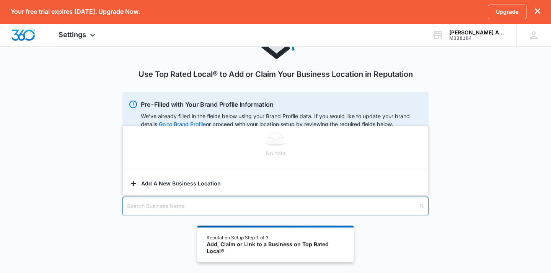
click at [73, 195] on div "Use Top Rated Local® to Add or Claim Your Business Location in Reputation Pre-F…" at bounding box center [275, 120] width 551 height 228
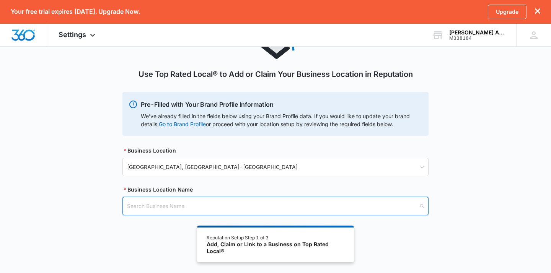
click at [375, 210] on input "search" at bounding box center [273, 206] width 292 height 18
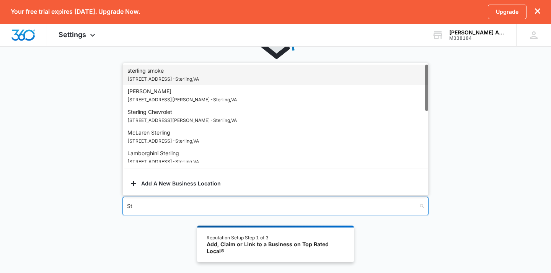
type input "S"
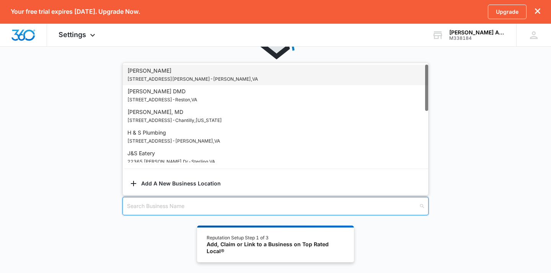
click at [85, 184] on div "Use Top Rated Local® to Add or Claim Your Business Location in Reputation Pre-F…" at bounding box center [275, 120] width 551 height 228
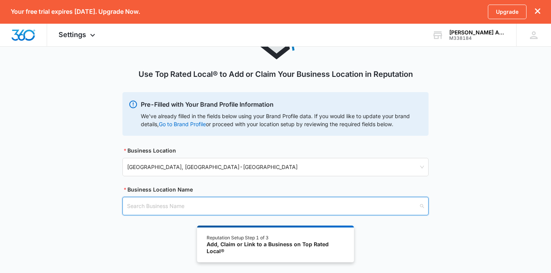
click at [136, 205] on input "search" at bounding box center [273, 206] width 292 height 18
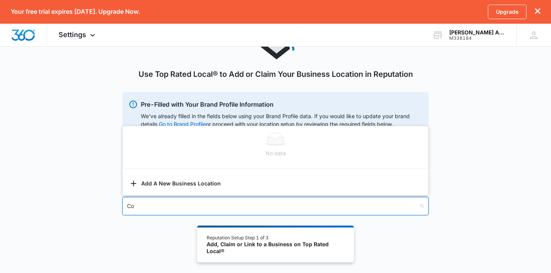
type input "C"
click at [90, 169] on div "Use Top Rated Local® to Add or Claim Your Business Location in Reputation Pre-F…" at bounding box center [275, 120] width 551 height 228
click at [136, 210] on input "search" at bounding box center [273, 206] width 292 height 18
type input "n"
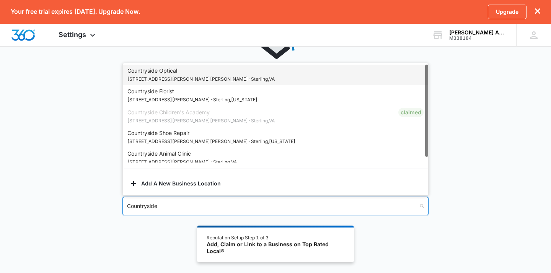
type input "Countryside"
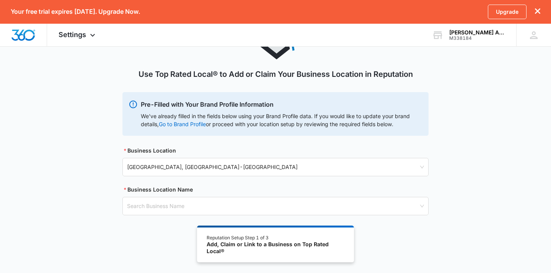
click at [69, 198] on div "Use Top Rated Local® to Add or Claim Your Business Location in Reputation Pre-F…" at bounding box center [275, 120] width 551 height 228
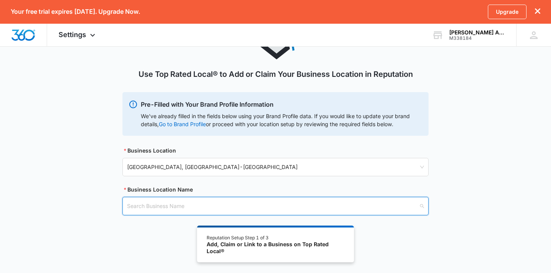
click at [163, 210] on input "search" at bounding box center [273, 206] width 292 height 18
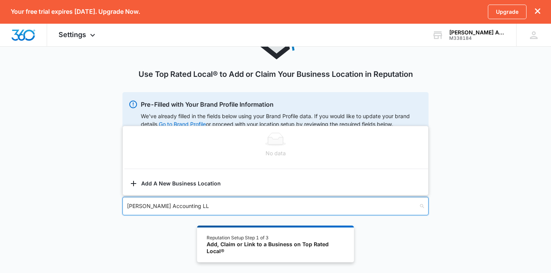
type input "[PERSON_NAME] Accounting LLC"
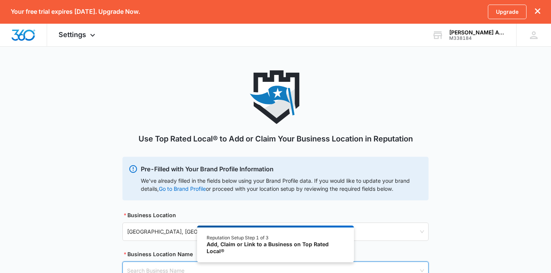
scroll to position [0, 0]
click at [179, 194] on div "Pre-Filled with Your Brand Profile Information We’ve already filled in the fiel…" at bounding box center [275, 179] width 306 height 44
click at [0, 0] on link "Go to Brand Profile" at bounding box center [0, 0] width 0 height 0
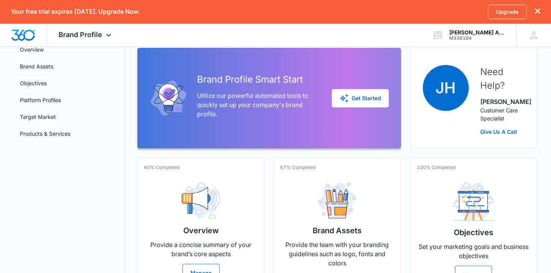
scroll to position [183, 0]
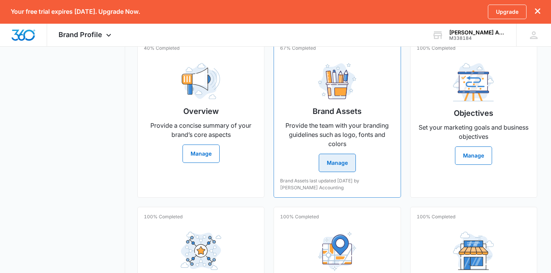
click at [340, 172] on button "Manage" at bounding box center [337, 163] width 37 height 18
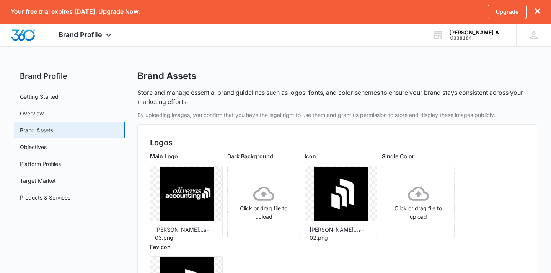
click at [539, 11] on icon "dismiss this dialog" at bounding box center [537, 10] width 5 height 5
